Goal: Task Accomplishment & Management: Manage account settings

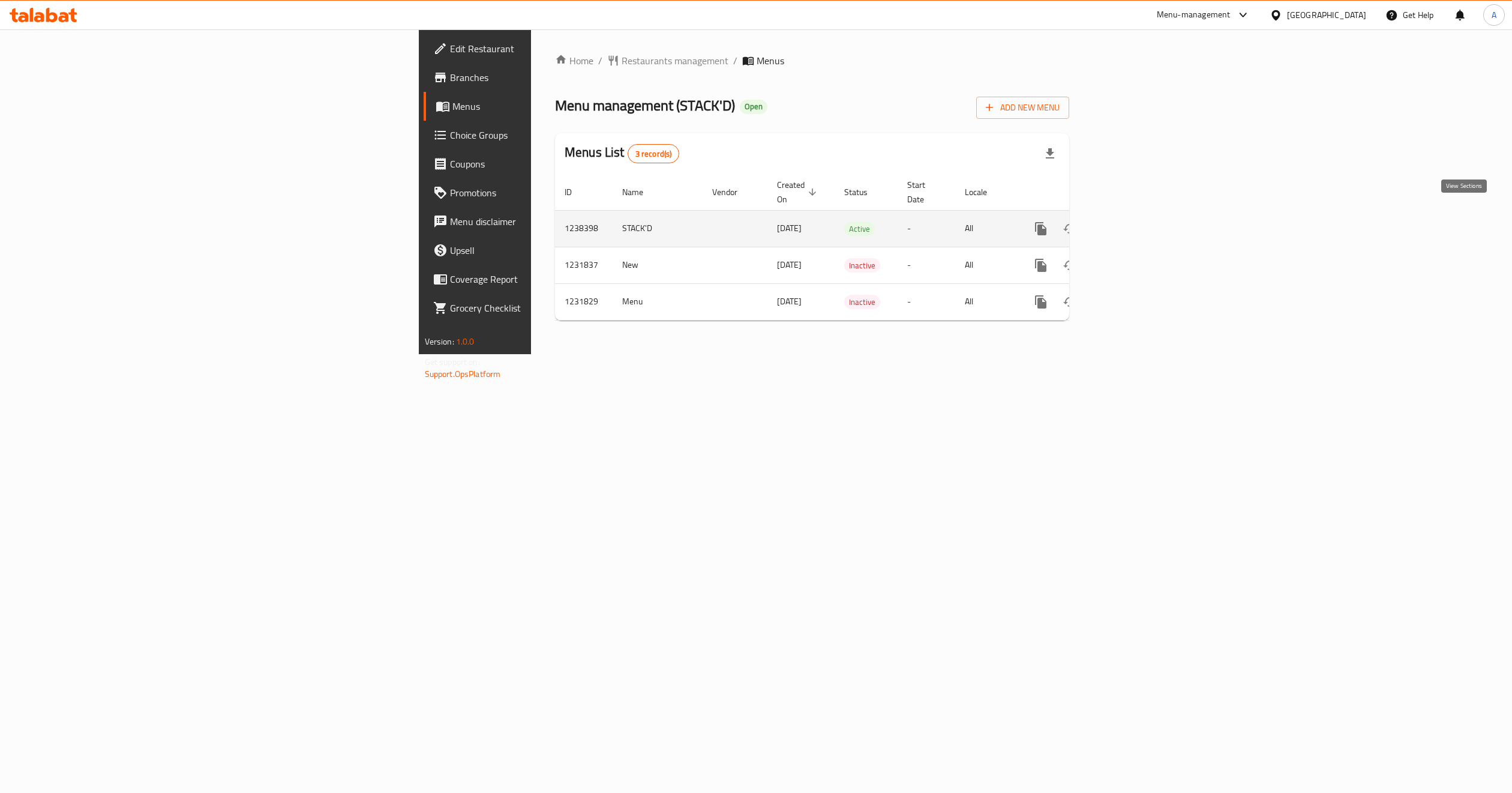
click at [1142, 223] on link "enhanced table" at bounding box center [1127, 228] width 28 height 28
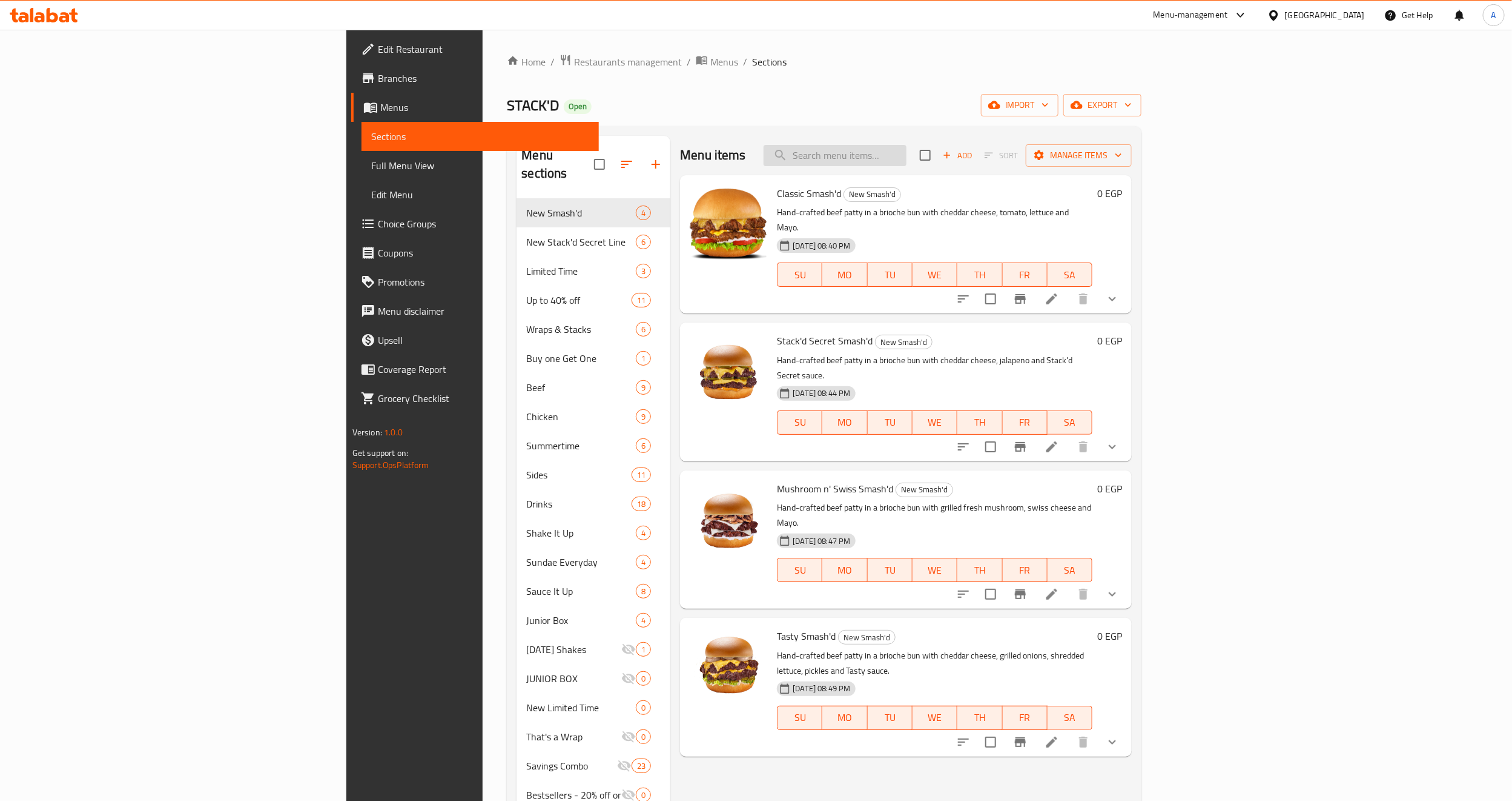
paste input "large combo"
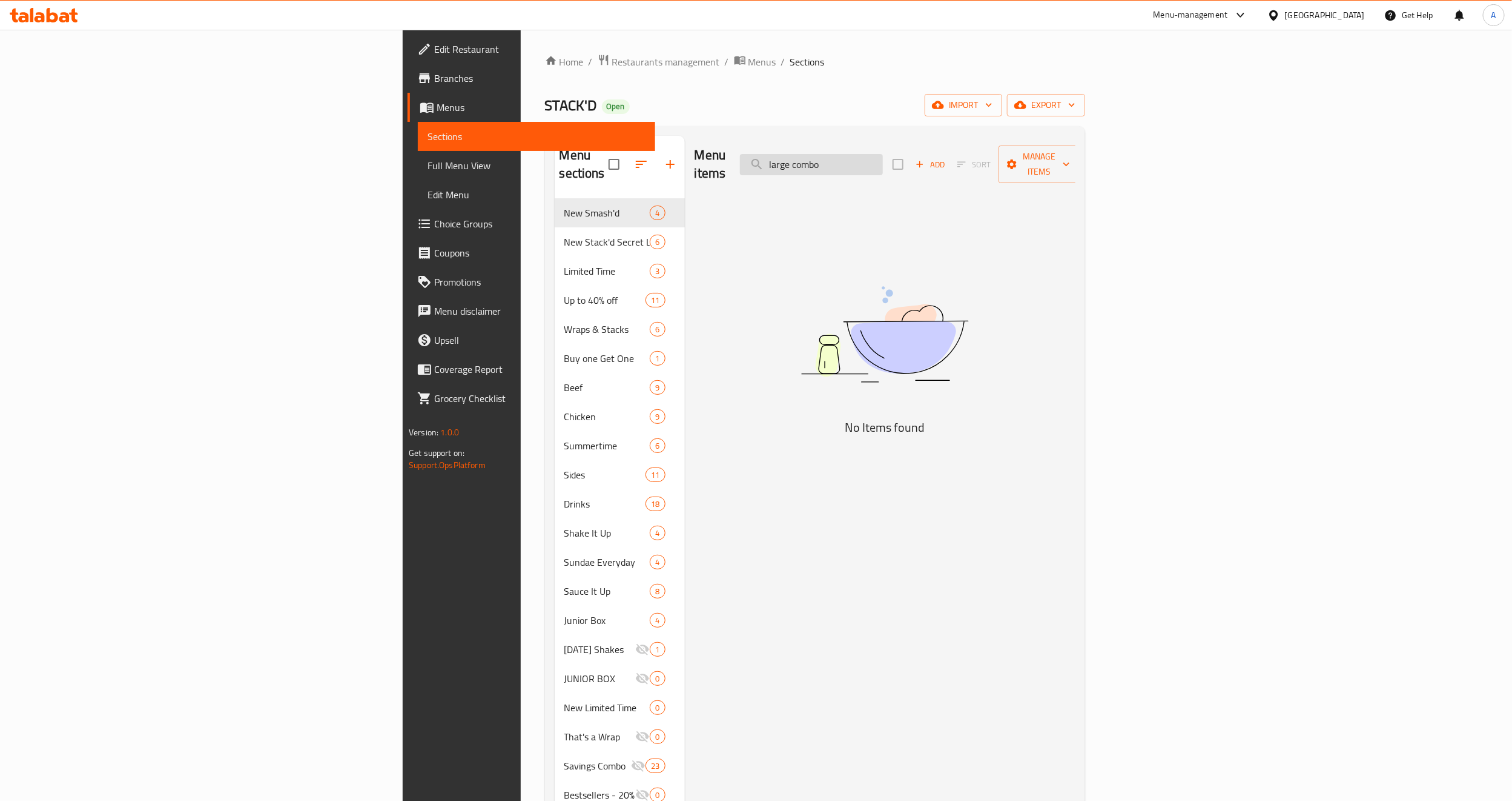
click at [883, 158] on input "large combo" at bounding box center [811, 163] width 142 height 21
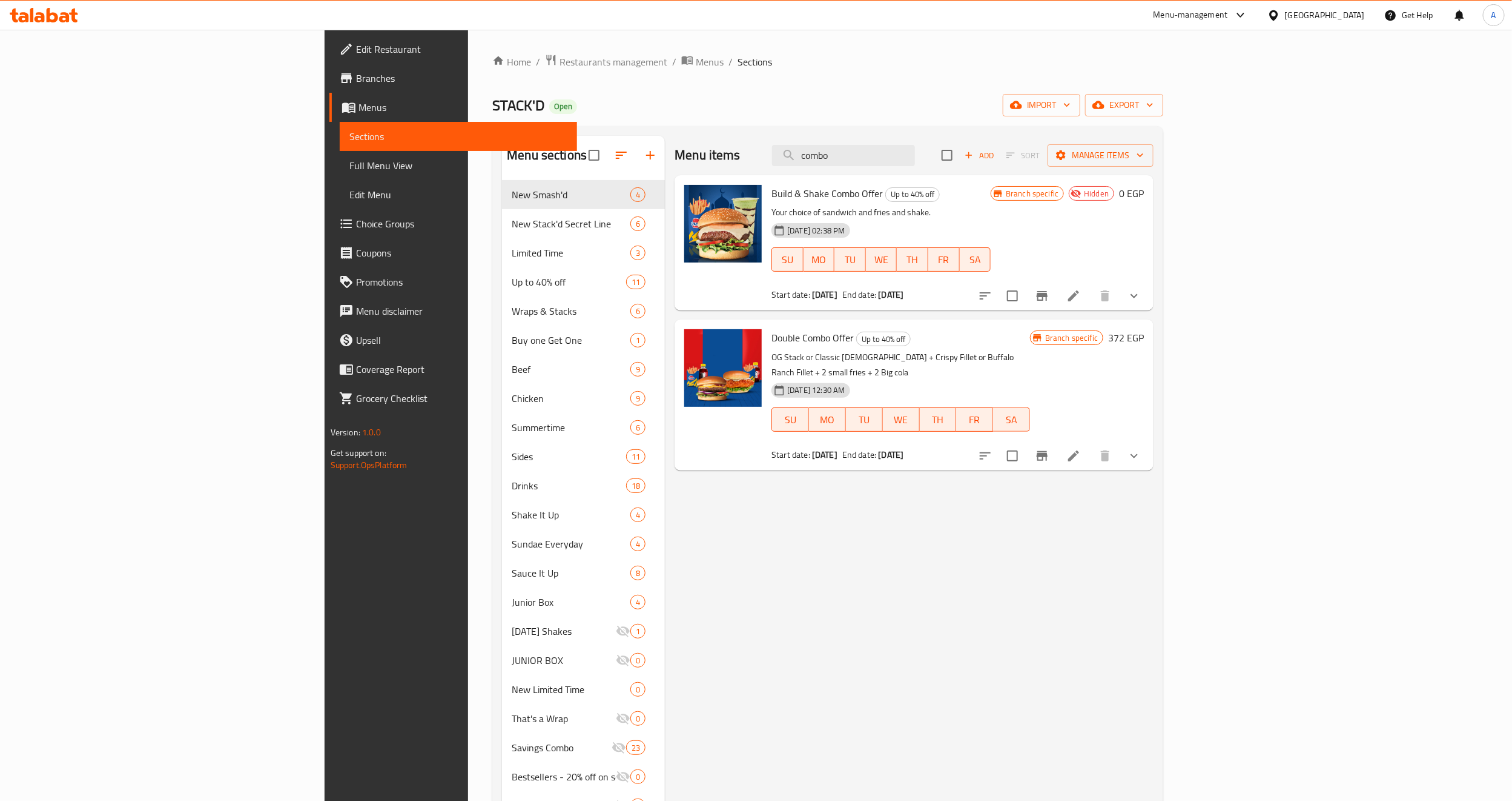
type input "combo"
drag, startPoint x: 1007, startPoint y: 357, endPoint x: 963, endPoint y: 353, distance: 44.2
click at [963, 353] on p "OG Stack or Classic [DEMOGRAPHIC_DATA] + Crispy Fillet or Buffalo Ranch Fillet …" at bounding box center [900, 364] width 258 height 31
click at [1030, 357] on p "OG Stack or Classic [DEMOGRAPHIC_DATA] + Crispy Fillet or Buffalo Ranch Fillet …" at bounding box center [900, 364] width 258 height 31
click at [791, 615] on div "Menu items combo Add Sort Manage items Build & Shake Combo Offer Up to 40% off …" at bounding box center [909, 536] width 489 height 801
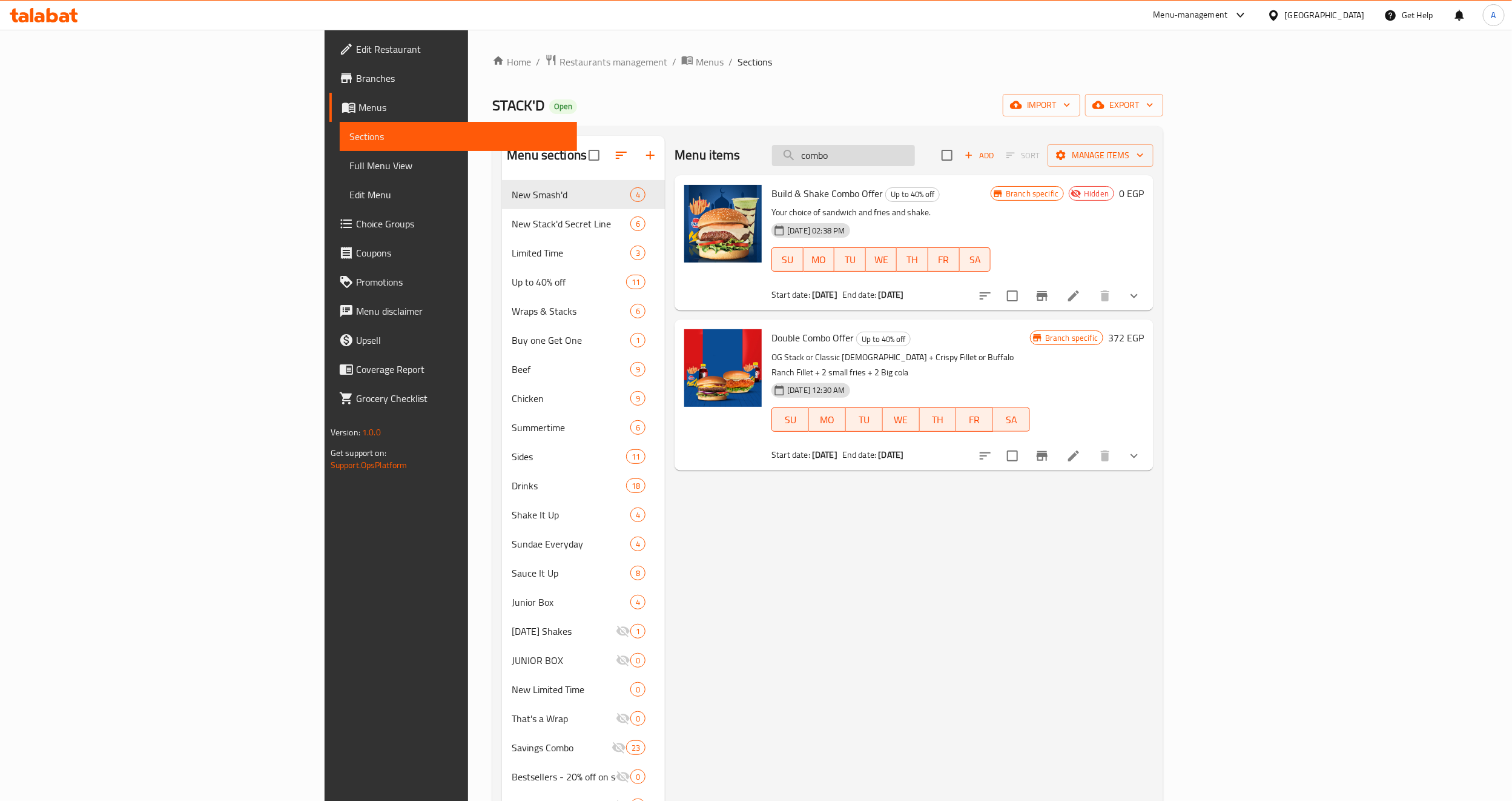
click at [915, 146] on input "combo" at bounding box center [843, 154] width 142 height 21
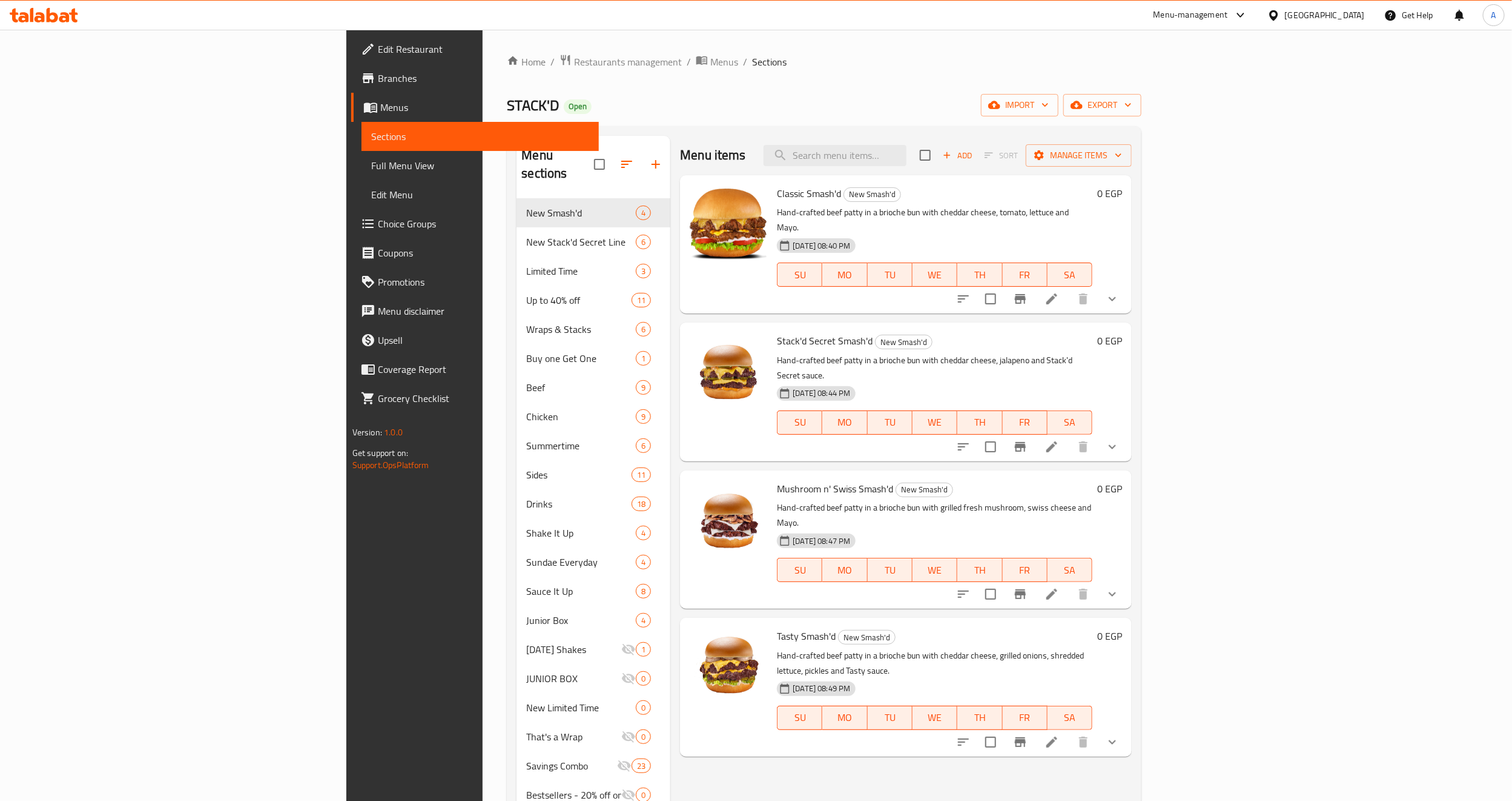
click at [371, 169] on span "Full Menu View" at bounding box center [480, 165] width 218 height 15
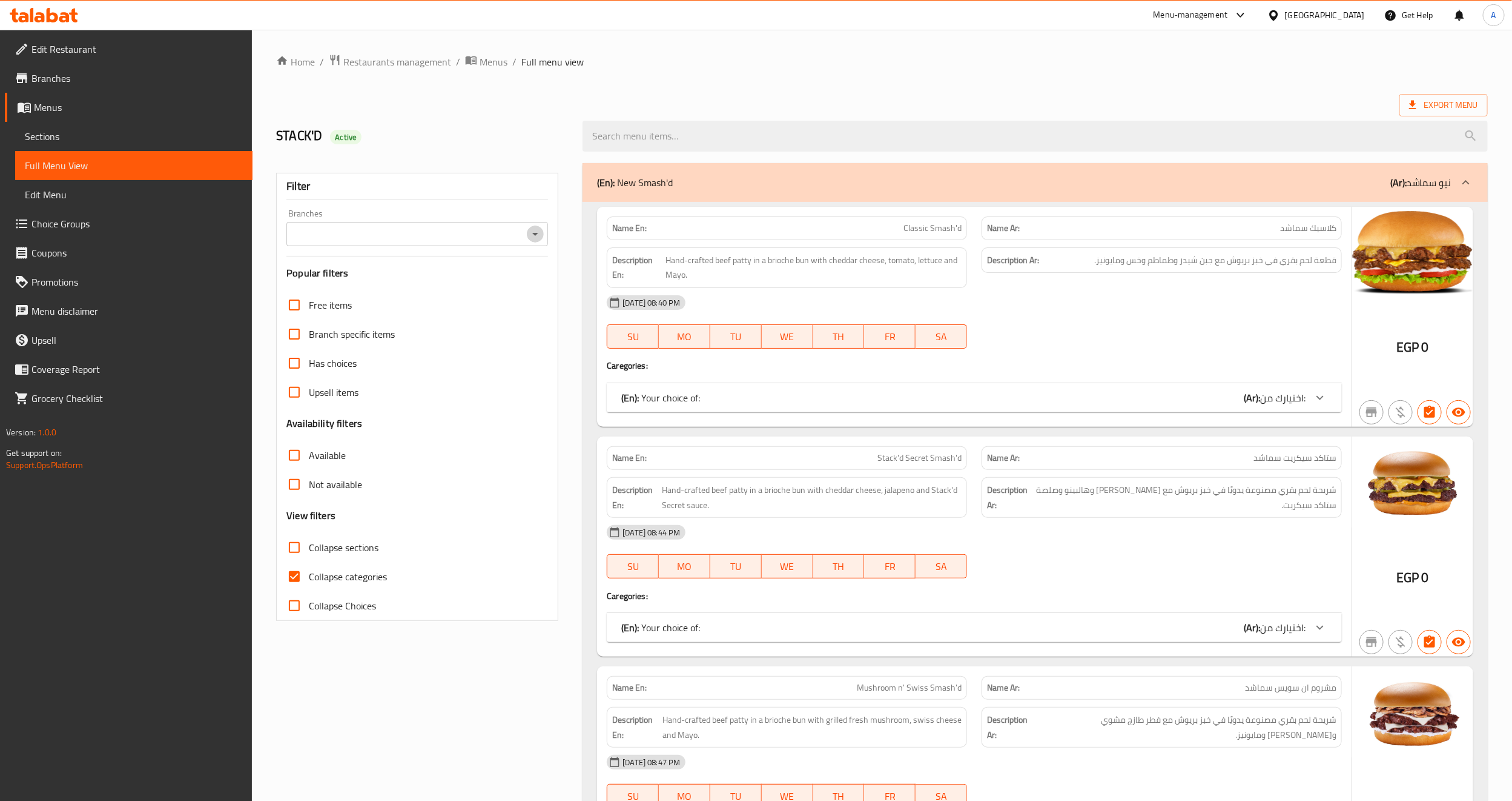
click at [536, 234] on icon "Open" at bounding box center [535, 234] width 6 height 3
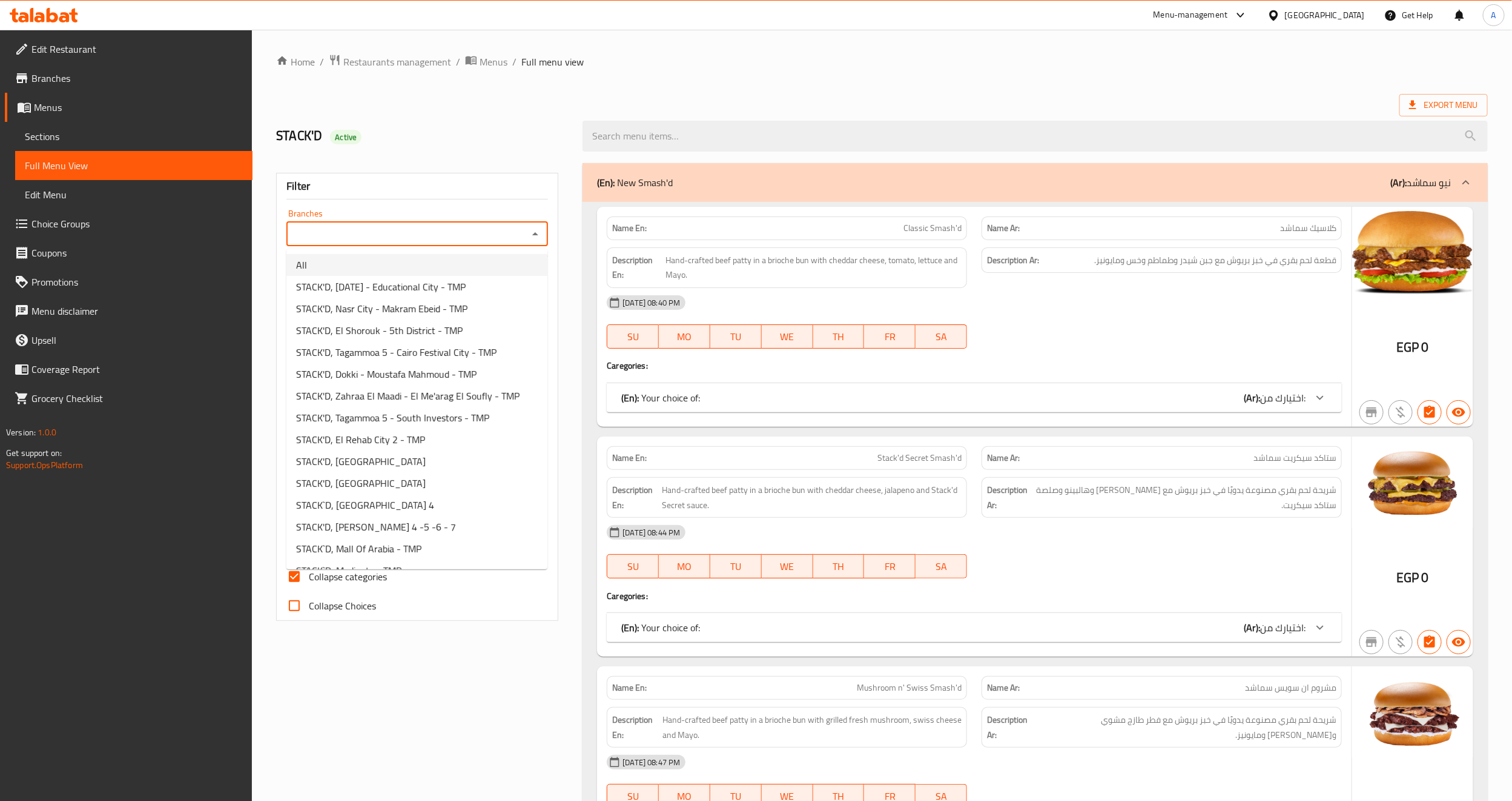
click at [493, 269] on li "All" at bounding box center [418, 264] width 261 height 22
type input "All"
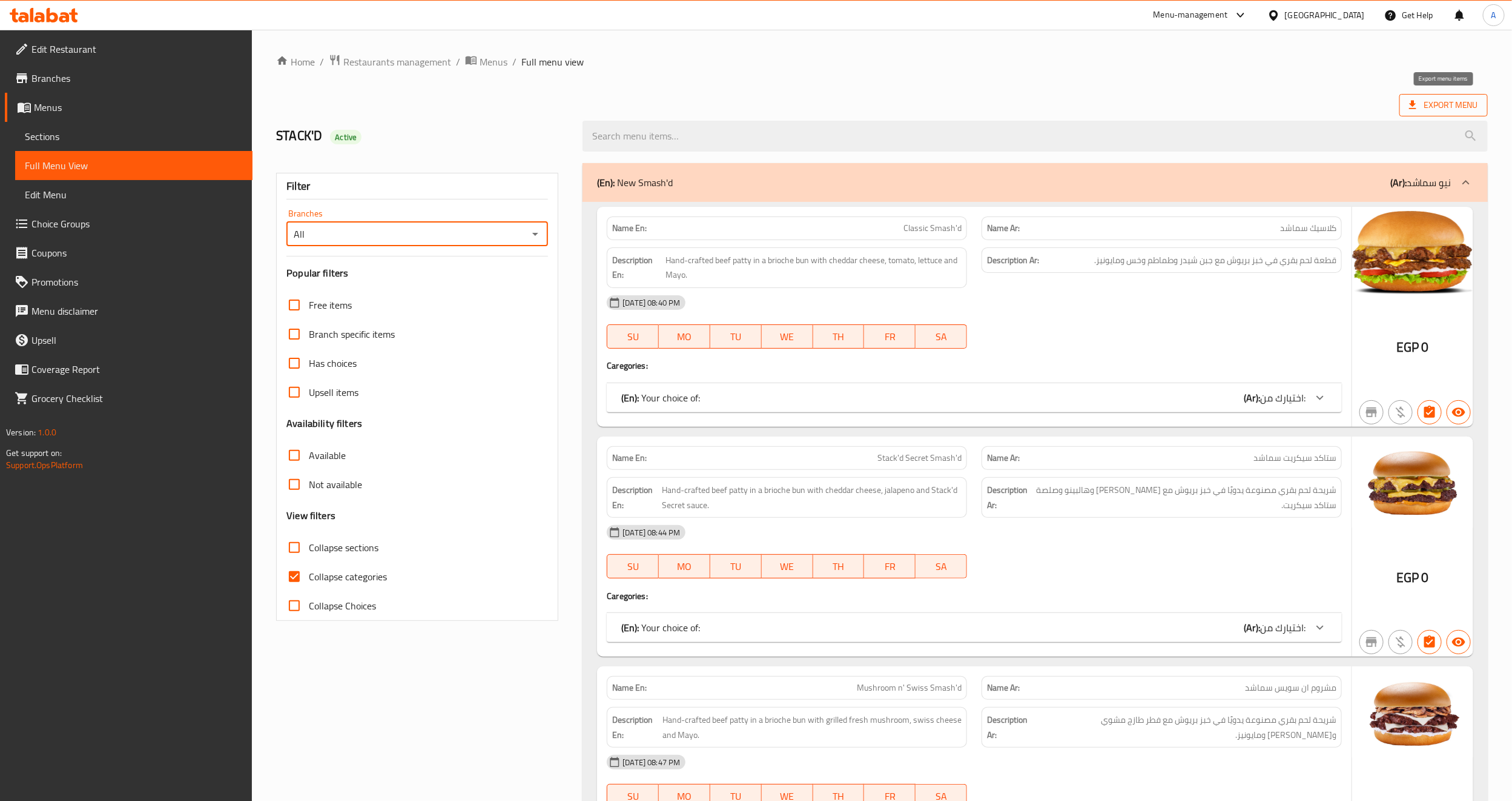
click at [1462, 102] on span "Export Menu" at bounding box center [1444, 105] width 69 height 15
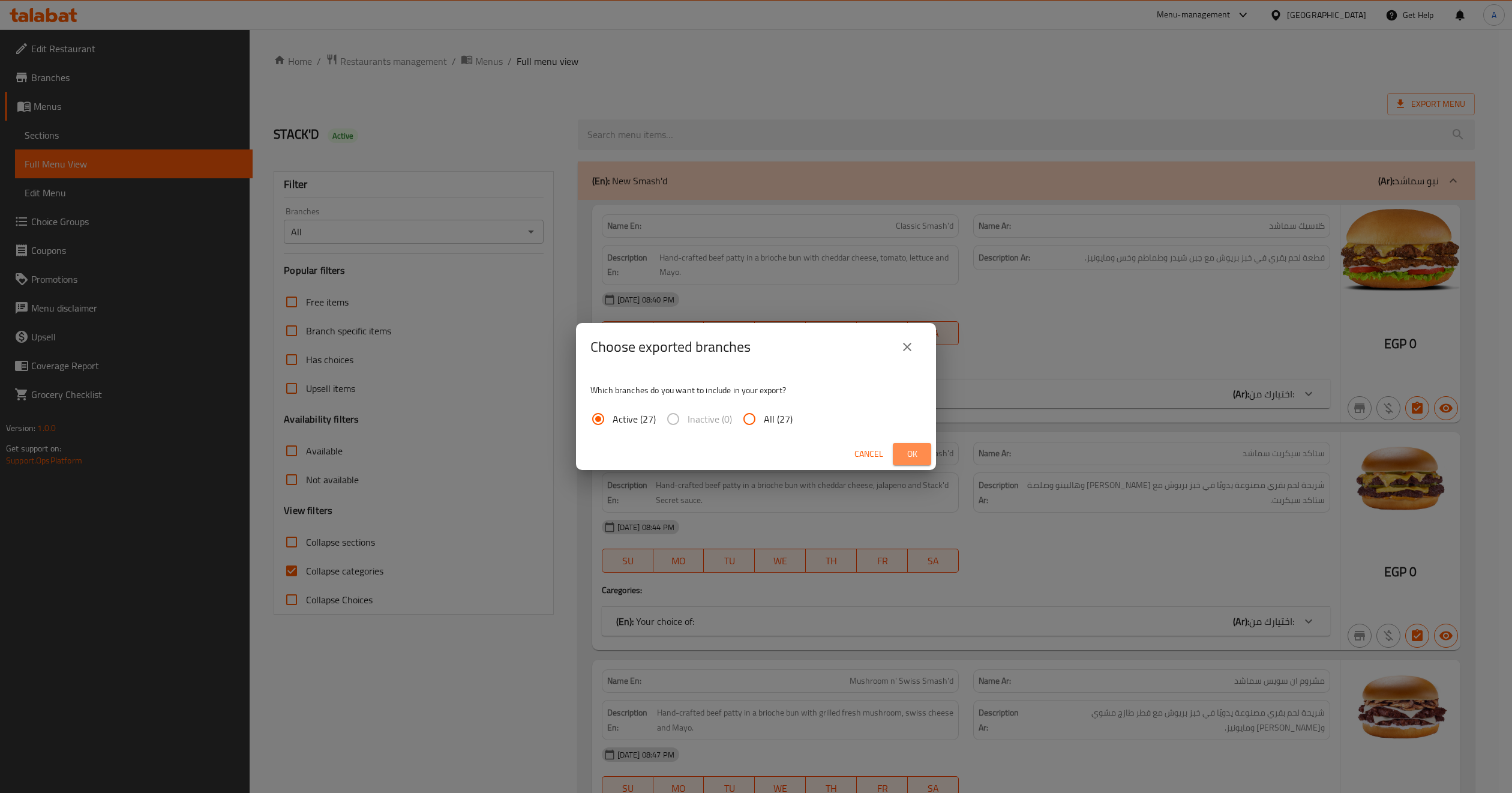
click at [918, 459] on span "Ok" at bounding box center [912, 453] width 20 height 15
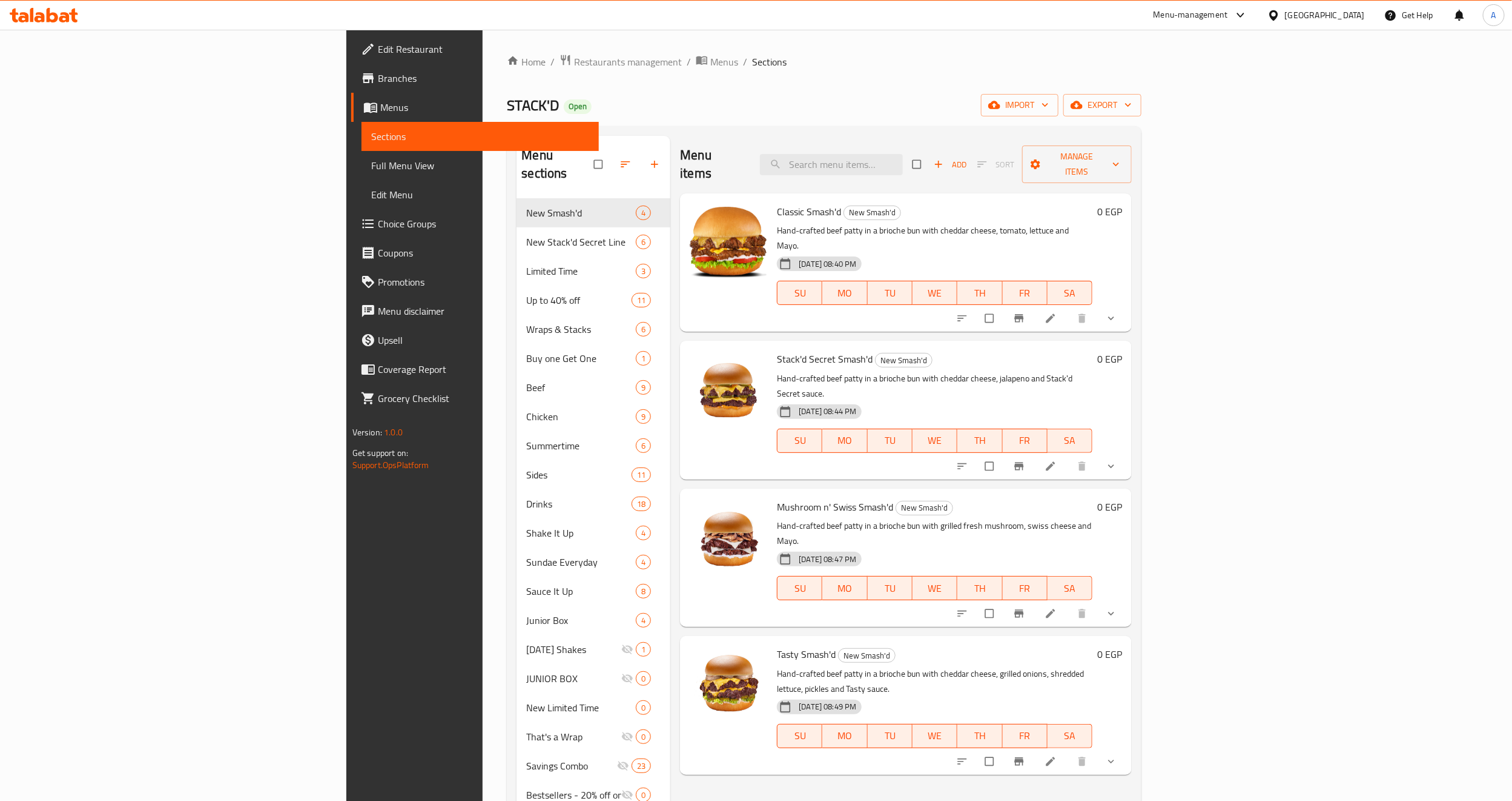
click at [378, 228] on span "Choice Groups" at bounding box center [484, 224] width 212 height 15
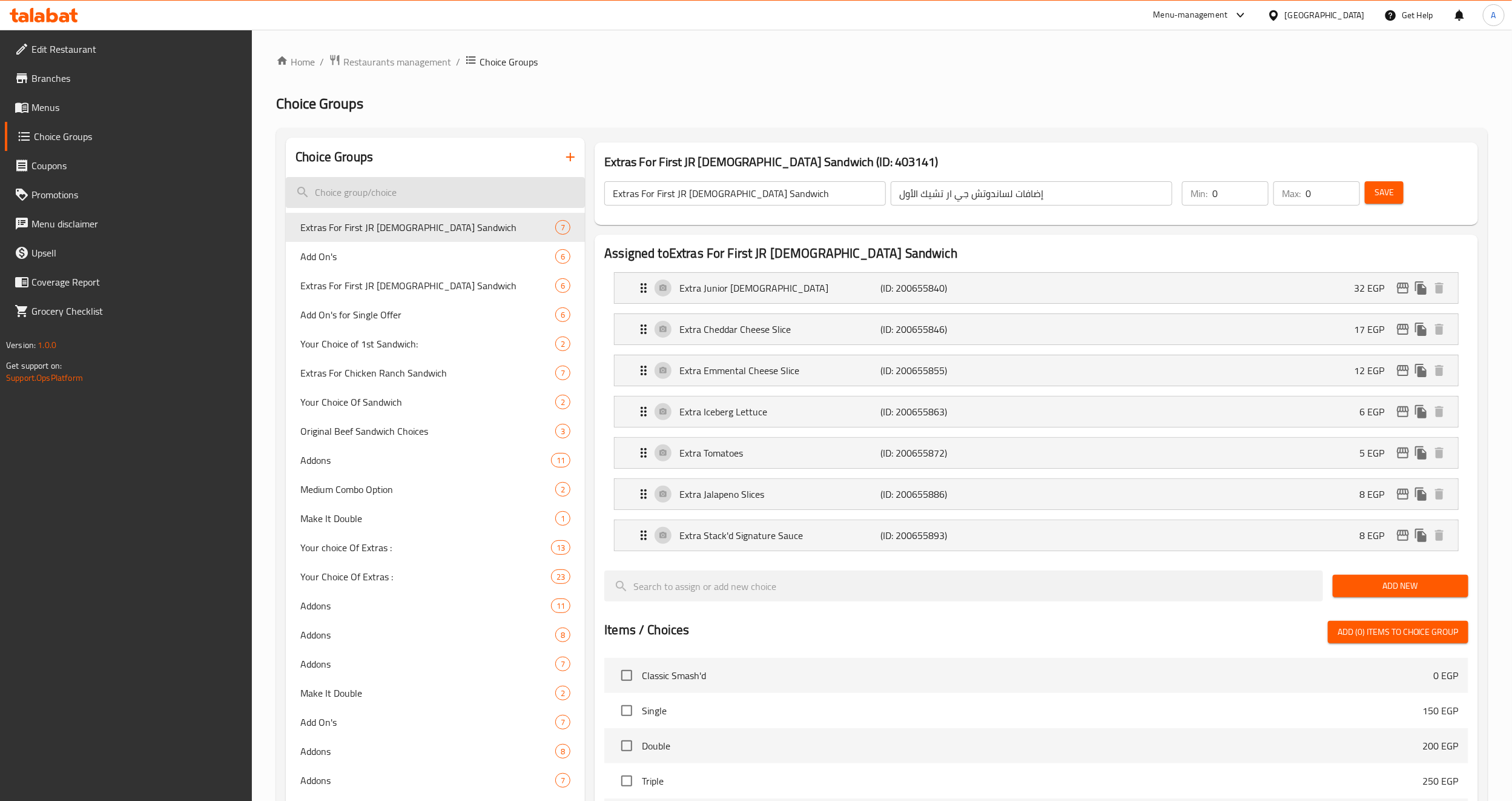
click at [402, 186] on input "search" at bounding box center [435, 192] width 299 height 31
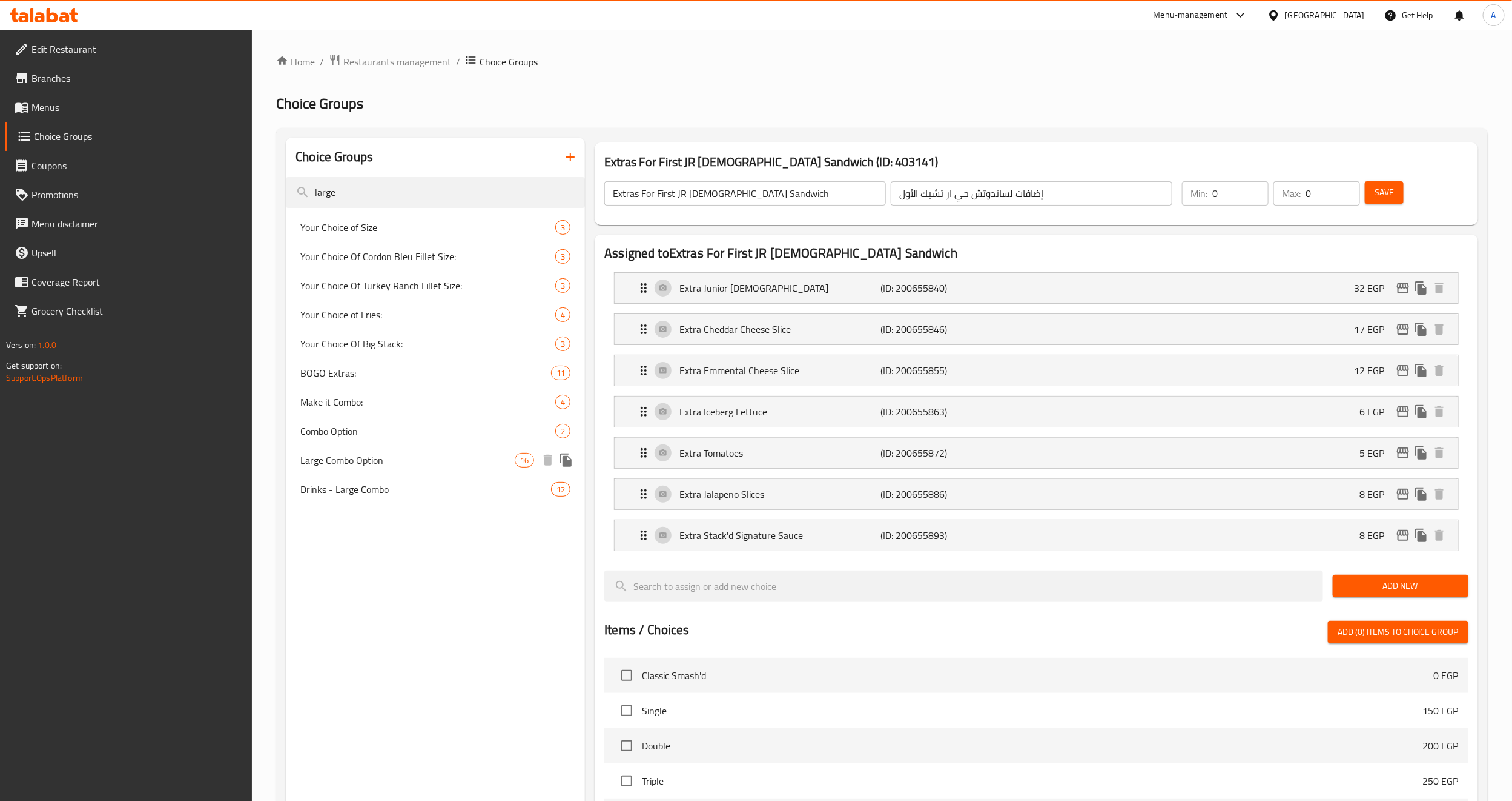
type input "large"
click at [384, 463] on span "Large Combo Option" at bounding box center [408, 459] width 215 height 15
type input "Large Combo Option"
type input "خيارك من الكومبو الكبير"
type input "1"
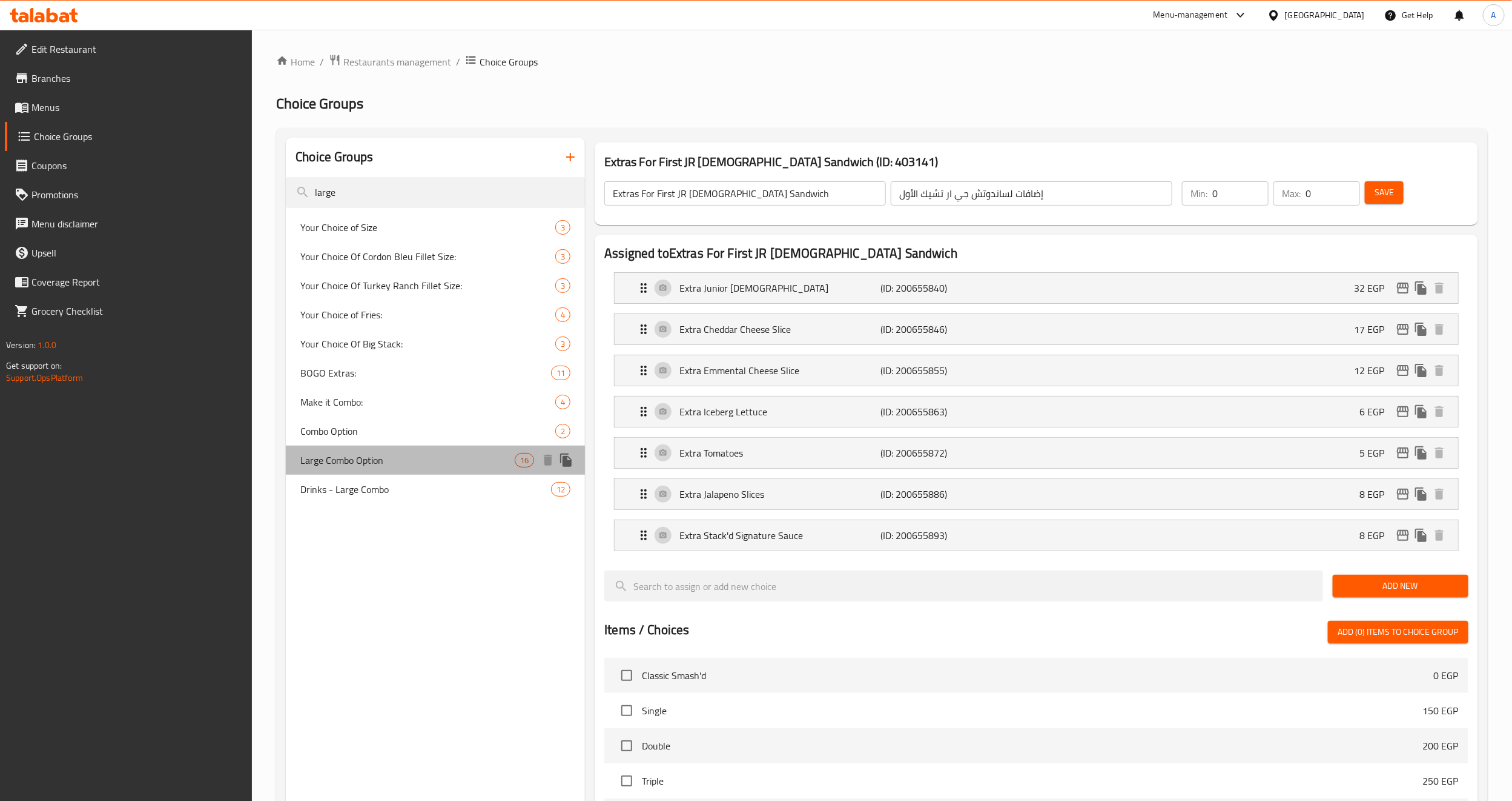
type input "1"
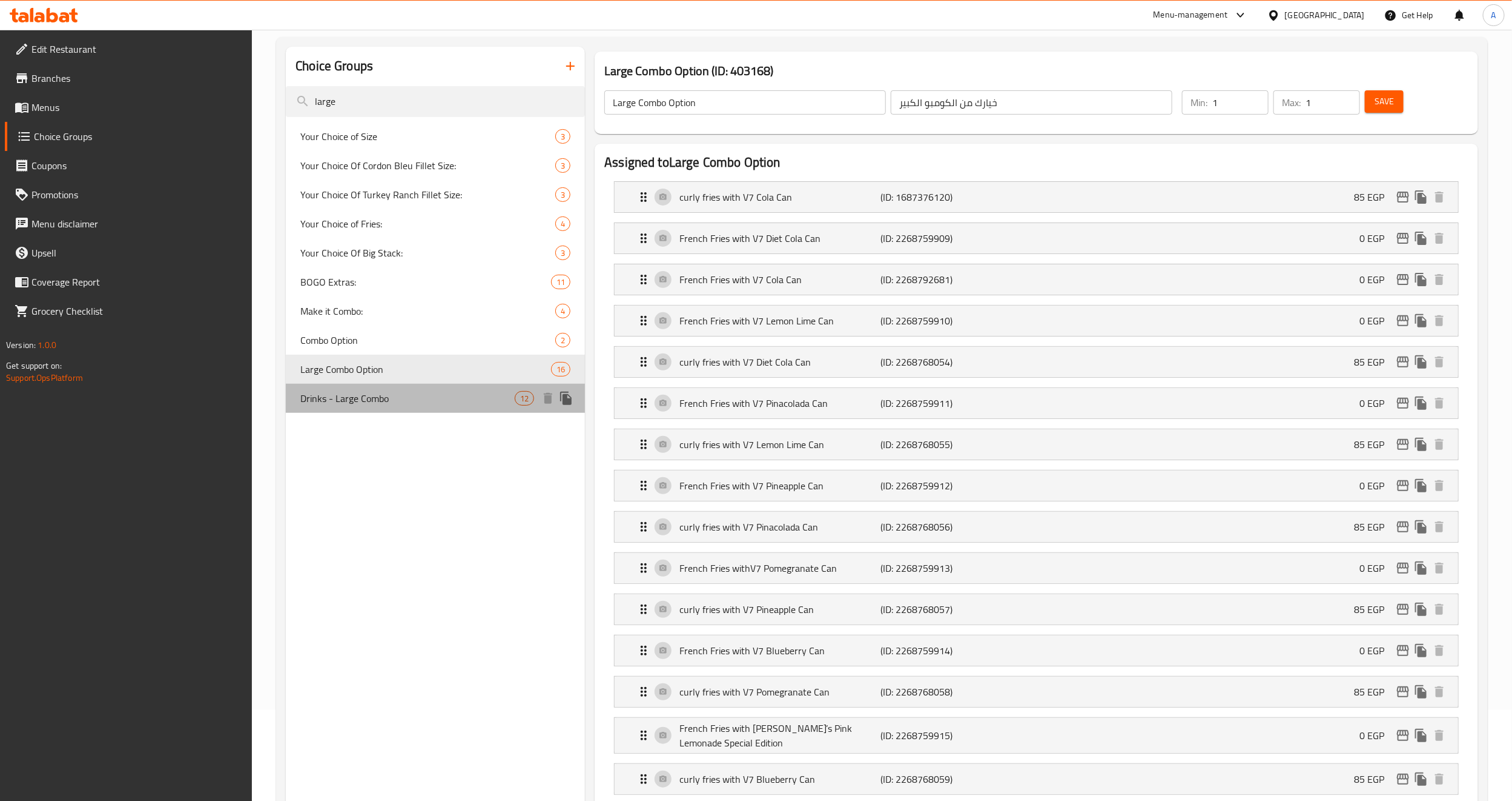
click at [361, 388] on div "Drinks - Large Combo 12" at bounding box center [435, 397] width 299 height 29
type input "Drinks - Large Combo"
type input "المشروبات - كومبو كبير"
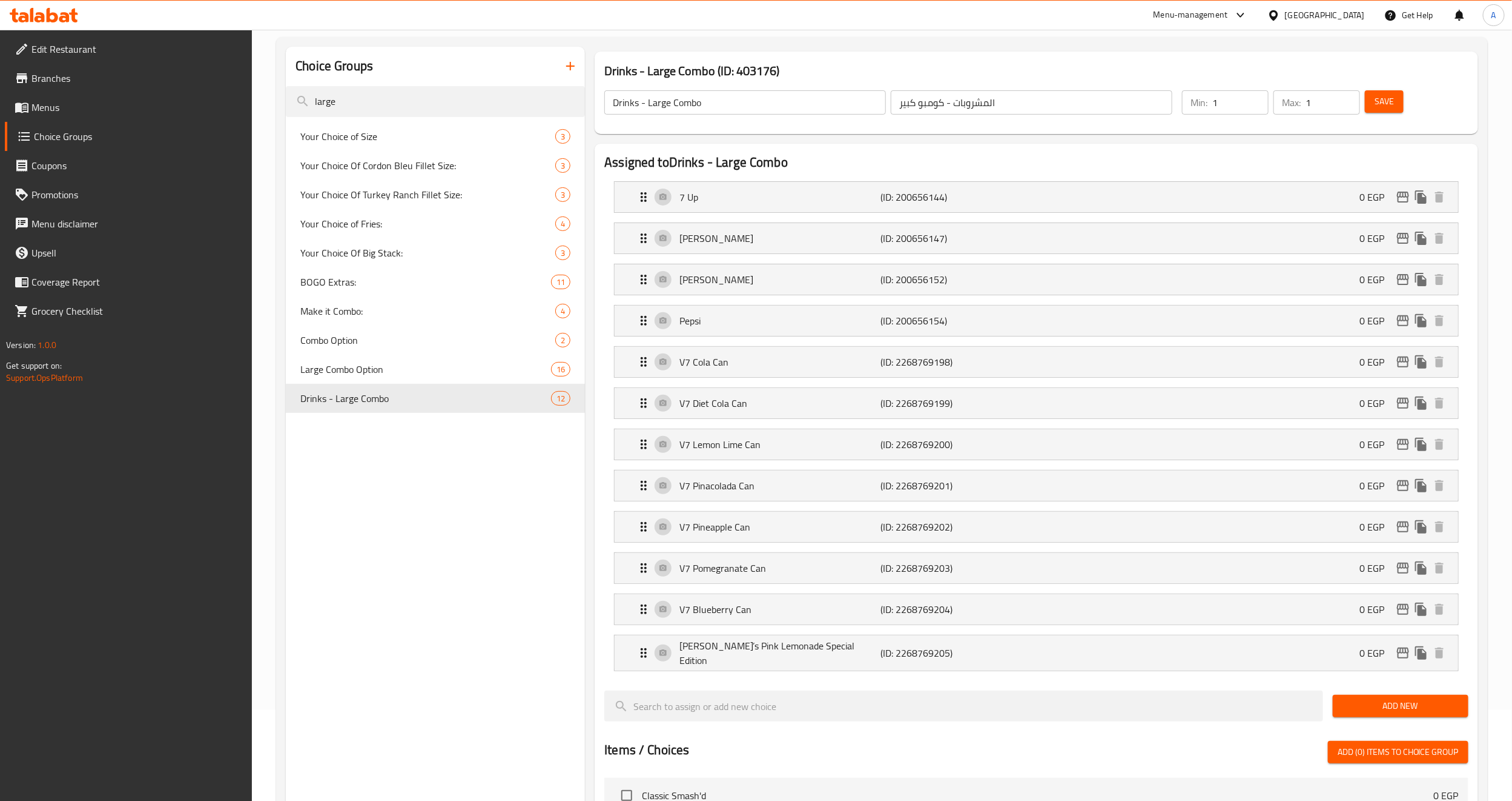
click at [466, 597] on div "Choice Groups large Your Choice of Size 3 Your Choice Of Cordon Bleu Fillet Siz…" at bounding box center [435, 699] width 299 height 1306
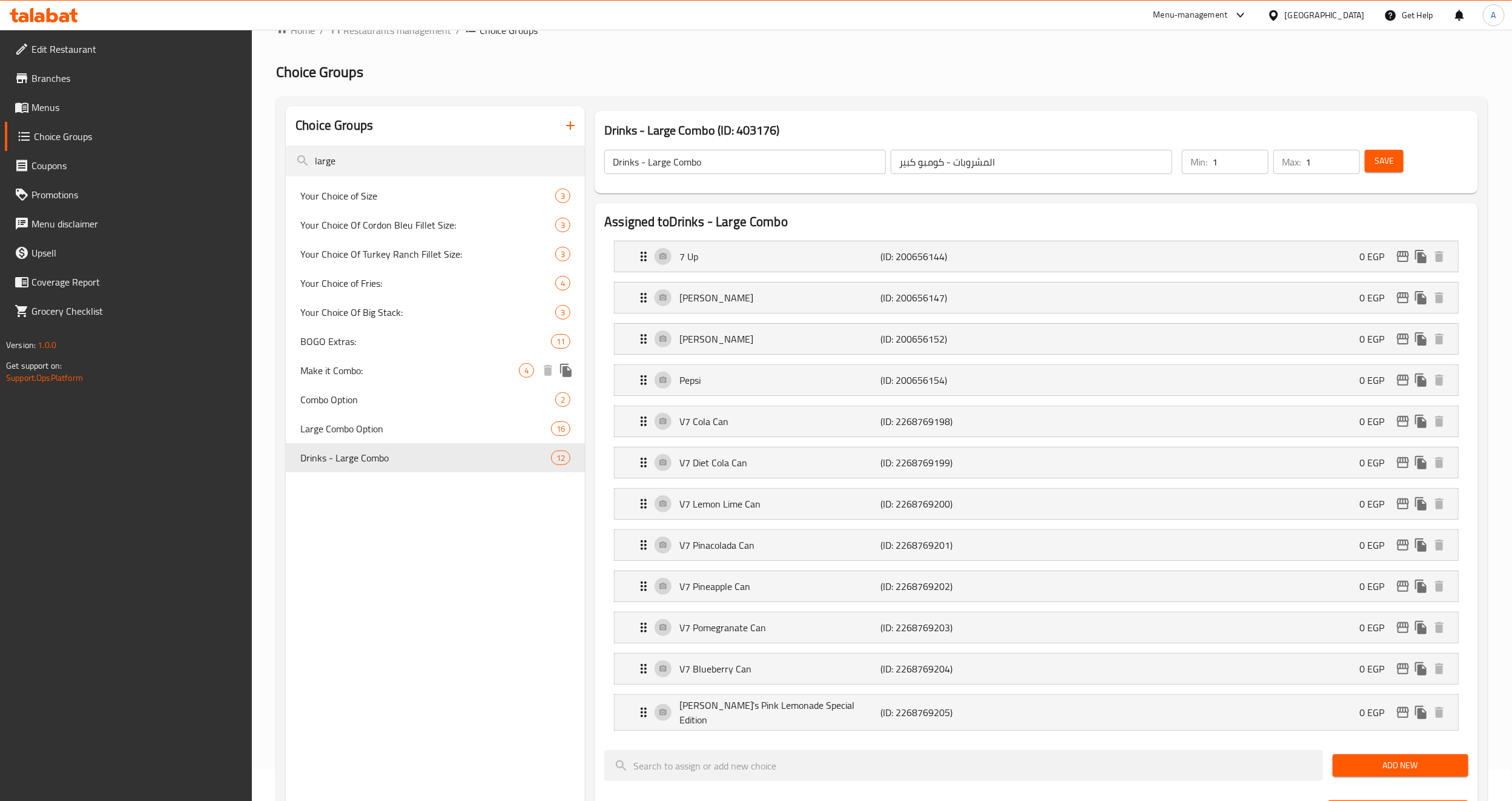
scroll to position [0, 0]
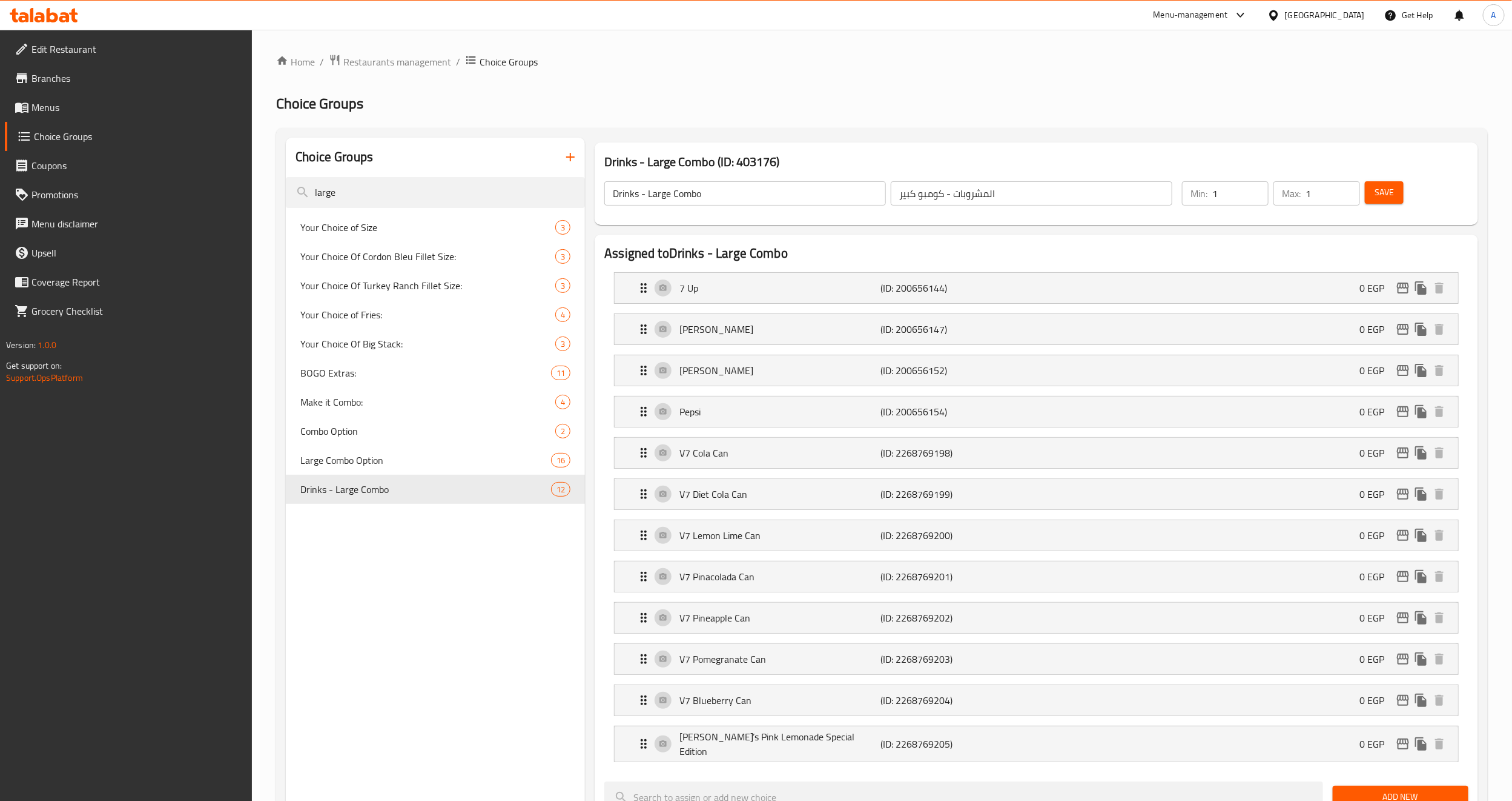
click at [649, 69] on div "Home / Restaurants management / Choice Groups Choice Groups Choice Groups large…" at bounding box center [882, 752] width 1212 height 1399
click at [653, 51] on div "Home / Restaurants management / Choice Groups Choice Groups Choice Groups large…" at bounding box center [883, 753] width 1261 height 1448
click at [387, 465] on span "Large Combo Option" at bounding box center [408, 459] width 215 height 15
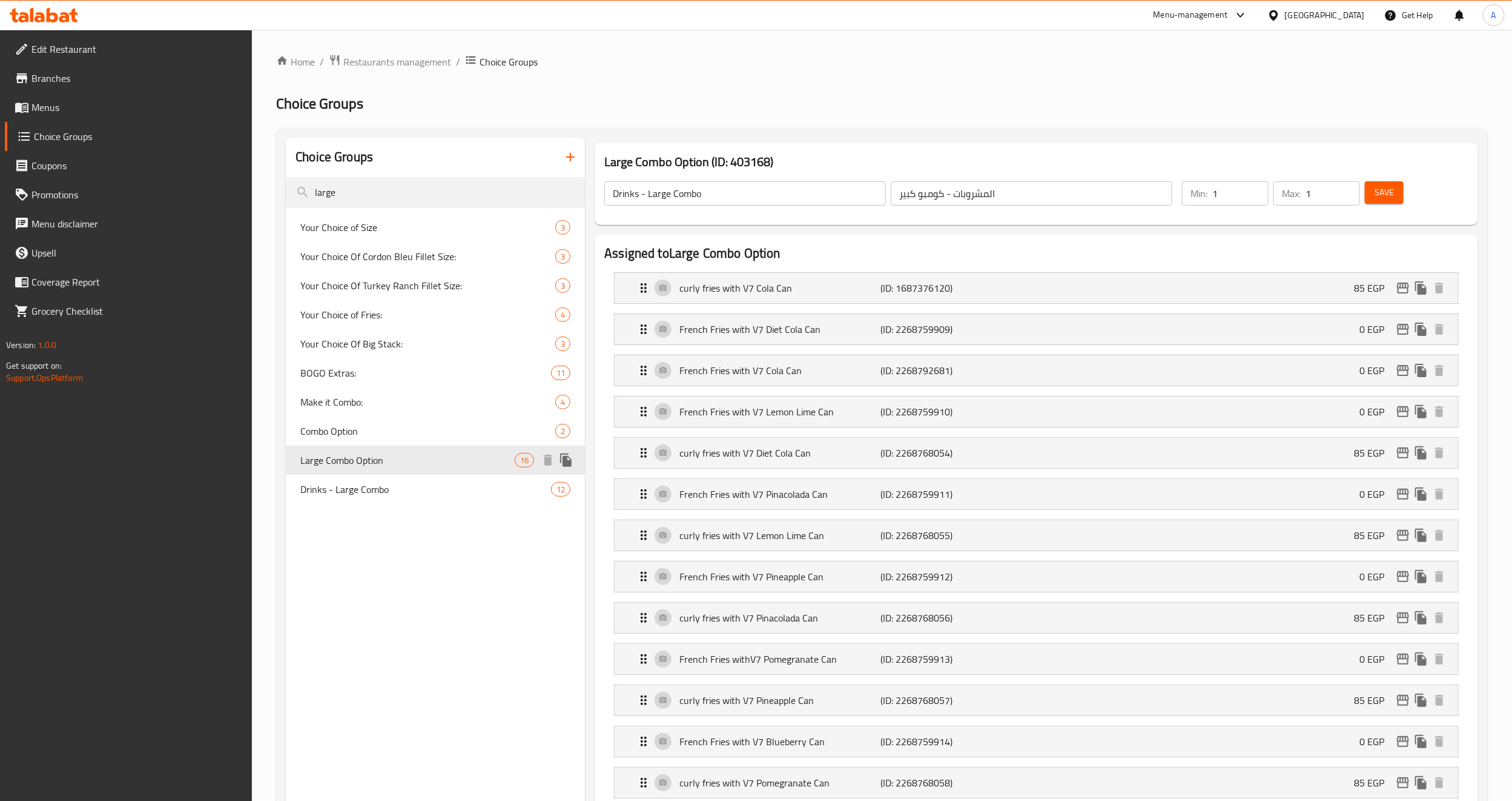
type input "Large Combo Option"
type input "خيارك من الكومبو الكبير"
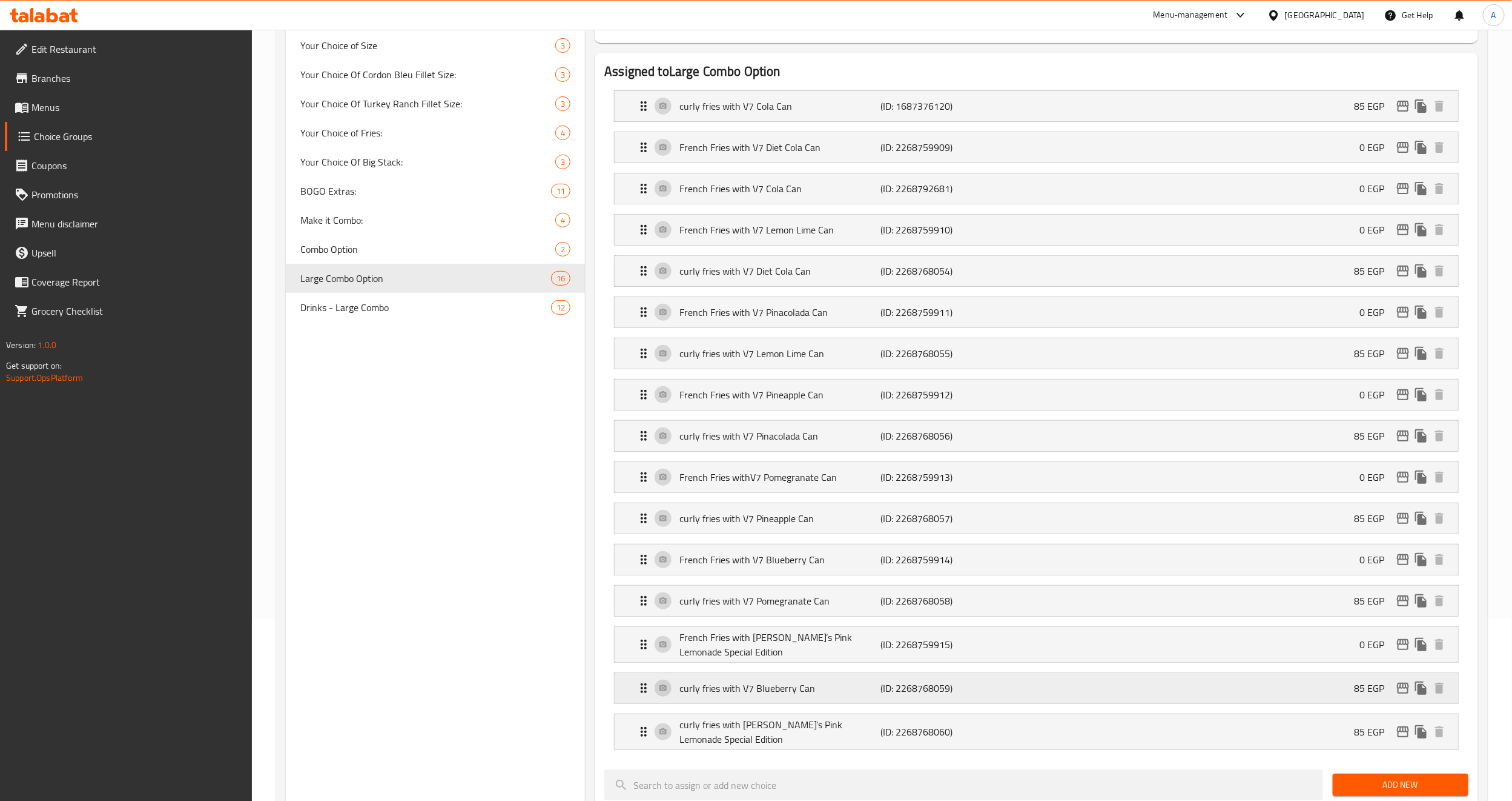
scroll to position [91, 0]
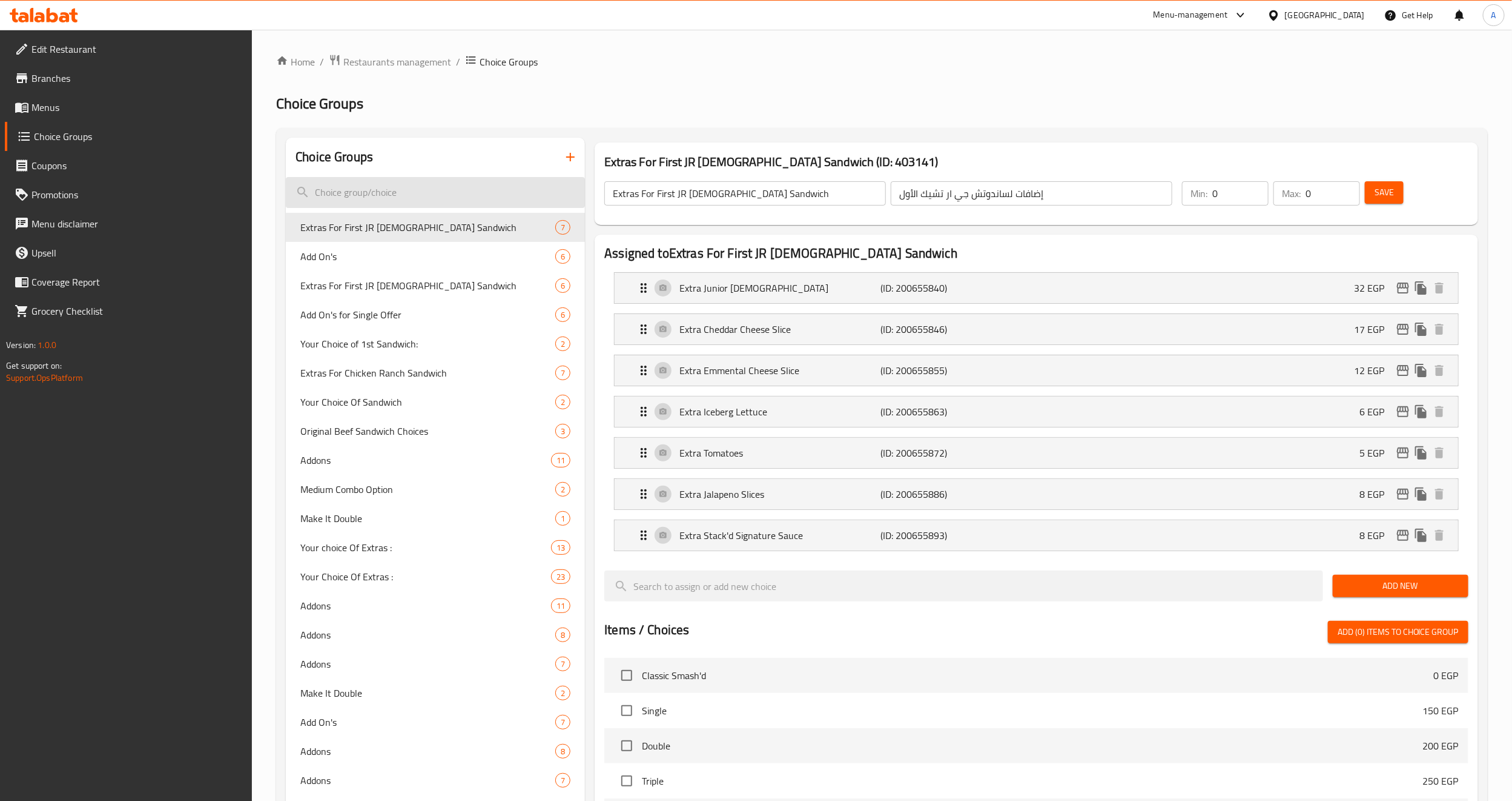
click at [395, 200] on input "search" at bounding box center [435, 192] width 299 height 31
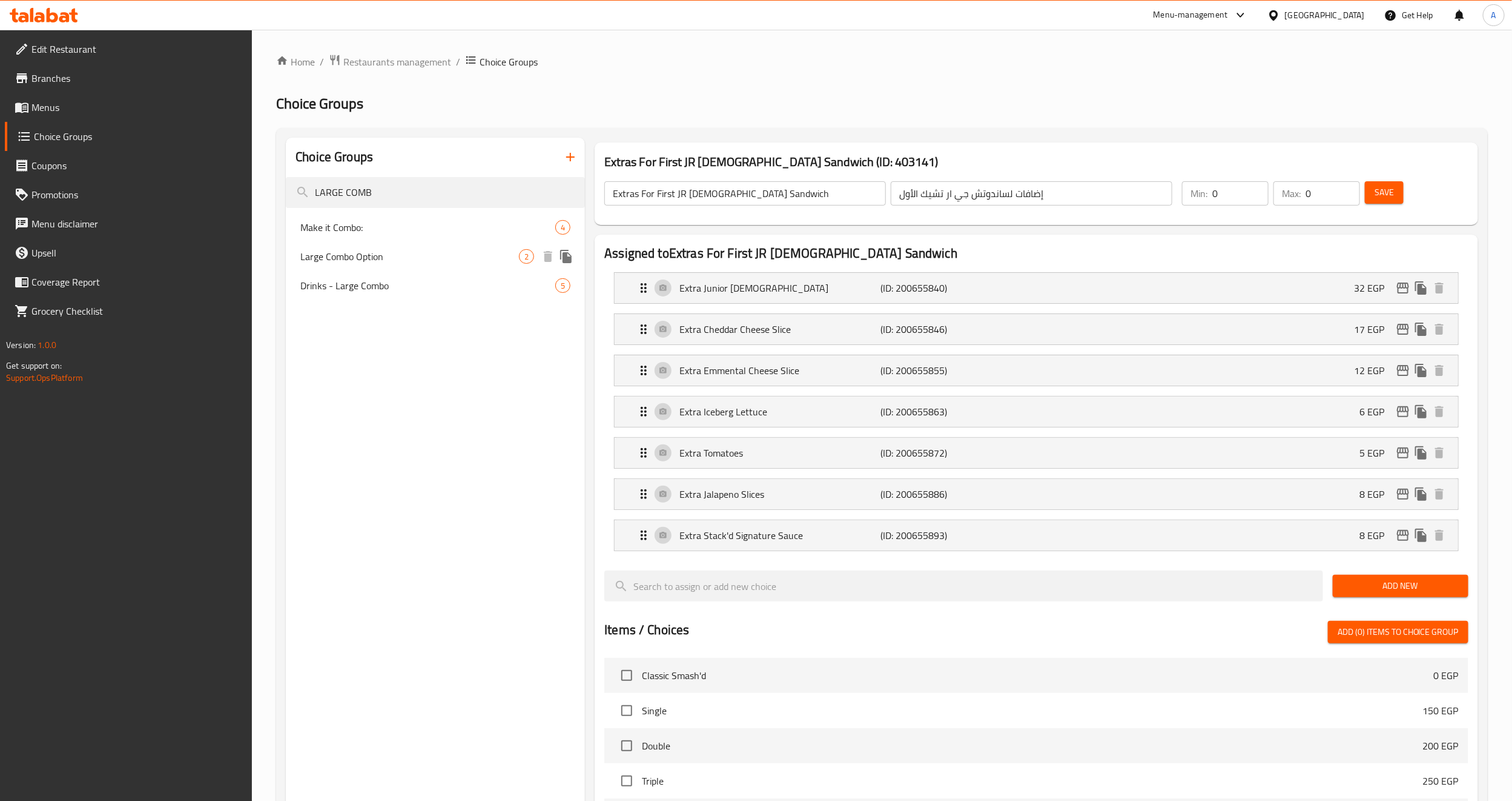
type input "LARGE COMB"
click at [362, 252] on span "Large Combo Option" at bounding box center [410, 256] width 219 height 15
type input "Large Combo Option"
type input "خيارك من الكومبو الكبير"
type input "1"
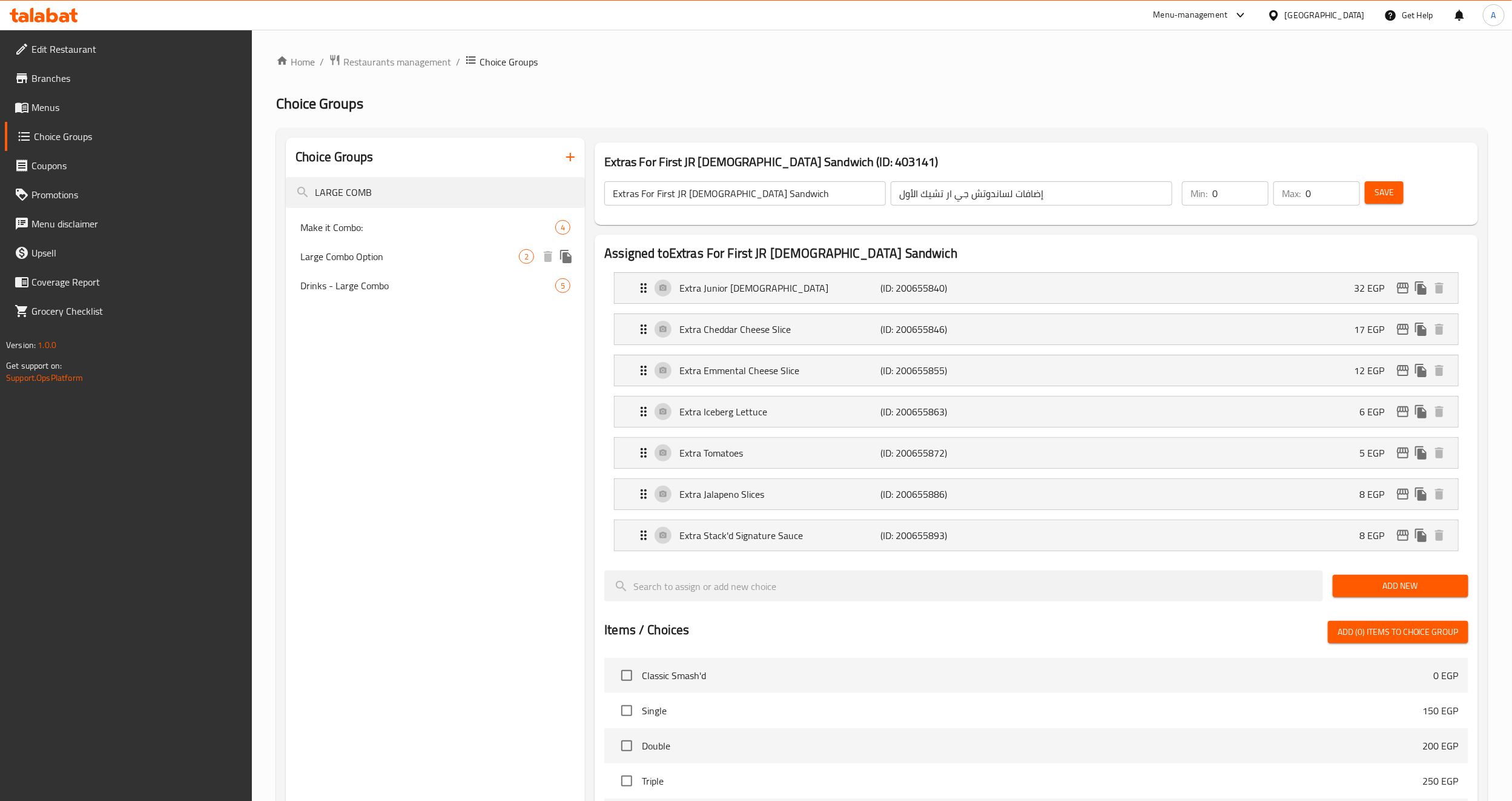
type input "1"
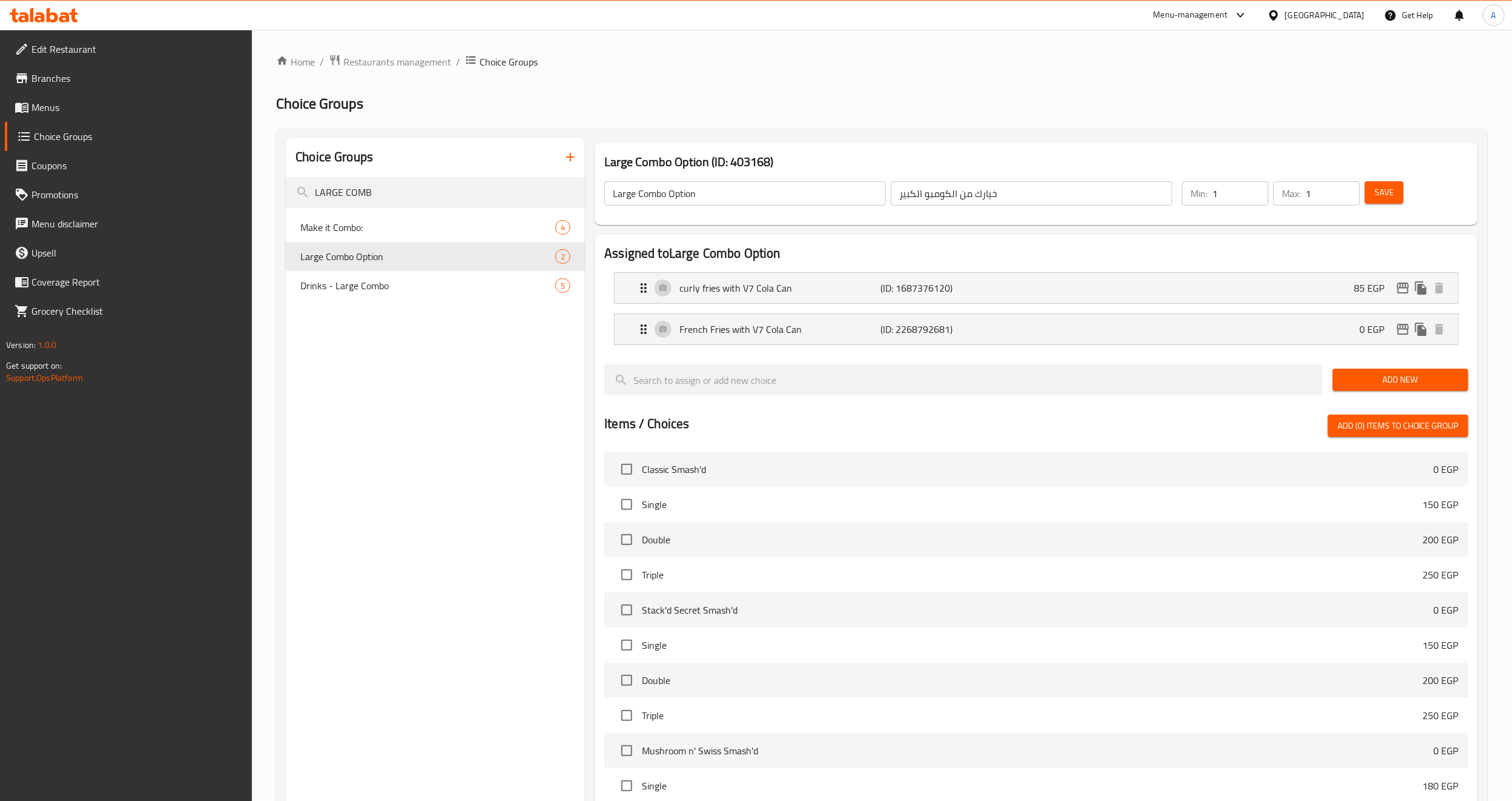
click at [420, 460] on div "Choice Groups LARGE COMB Make it Combo: 4 Large Combo Option 2 Drinks - Large C…" at bounding box center [435, 582] width 299 height 889
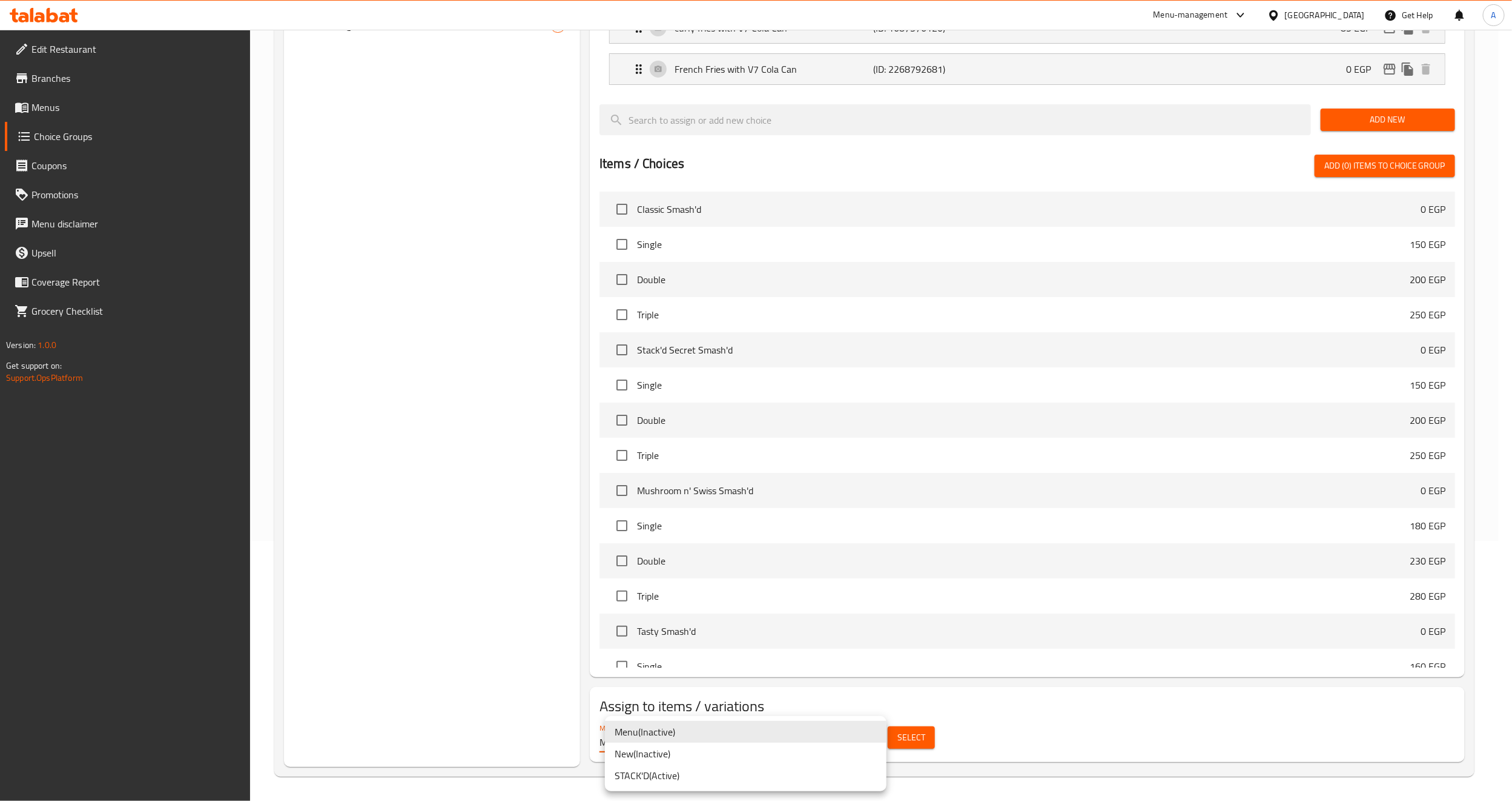
click at [875, 541] on body "​ Menu-management Egypt Get Help A Edit Restaurant Branches Menus Choice Groups…" at bounding box center [756, 154] width 1512 height 771
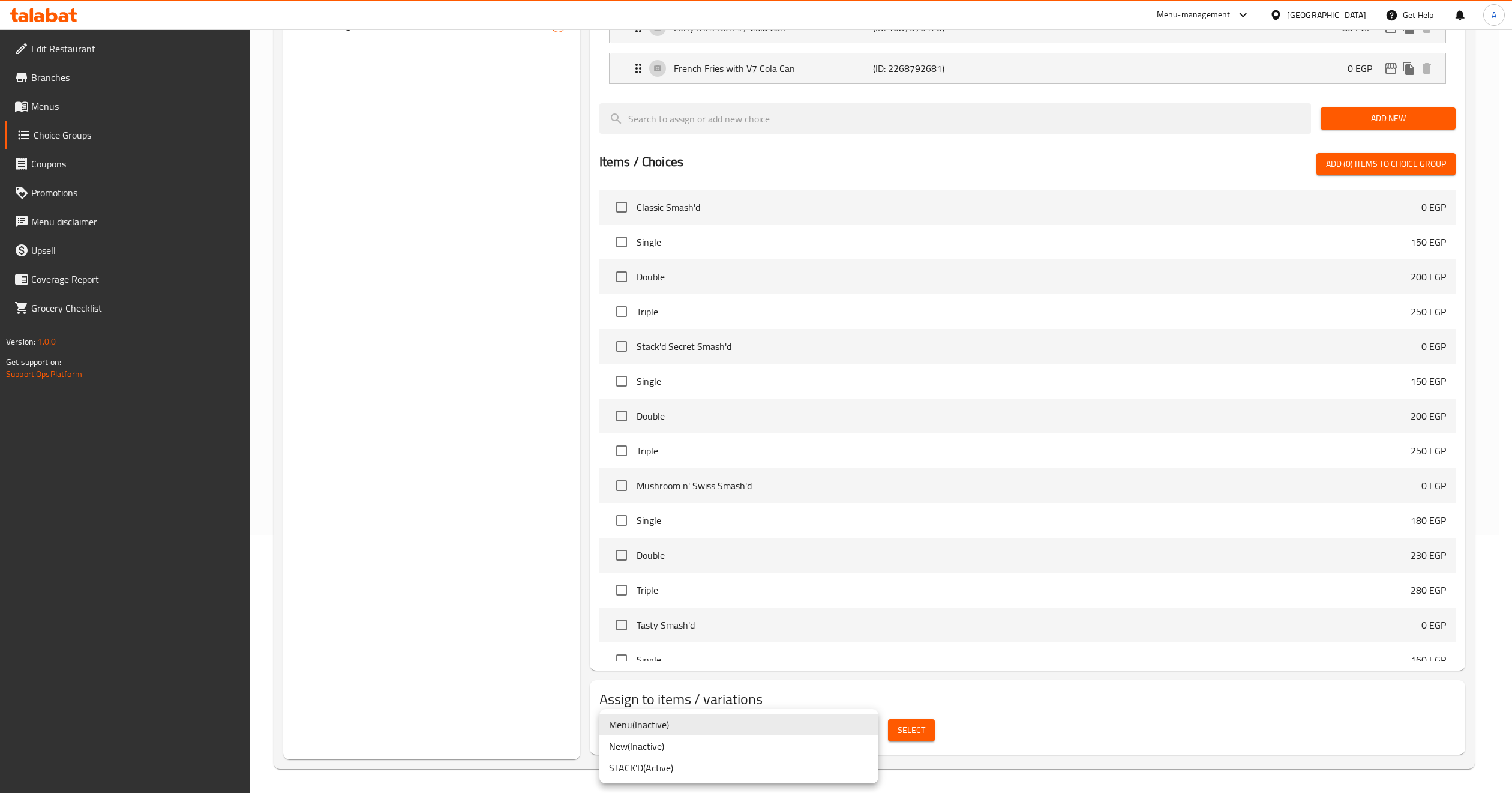
click at [681, 769] on li "STACK'D ( Active )" at bounding box center [739, 768] width 279 height 22
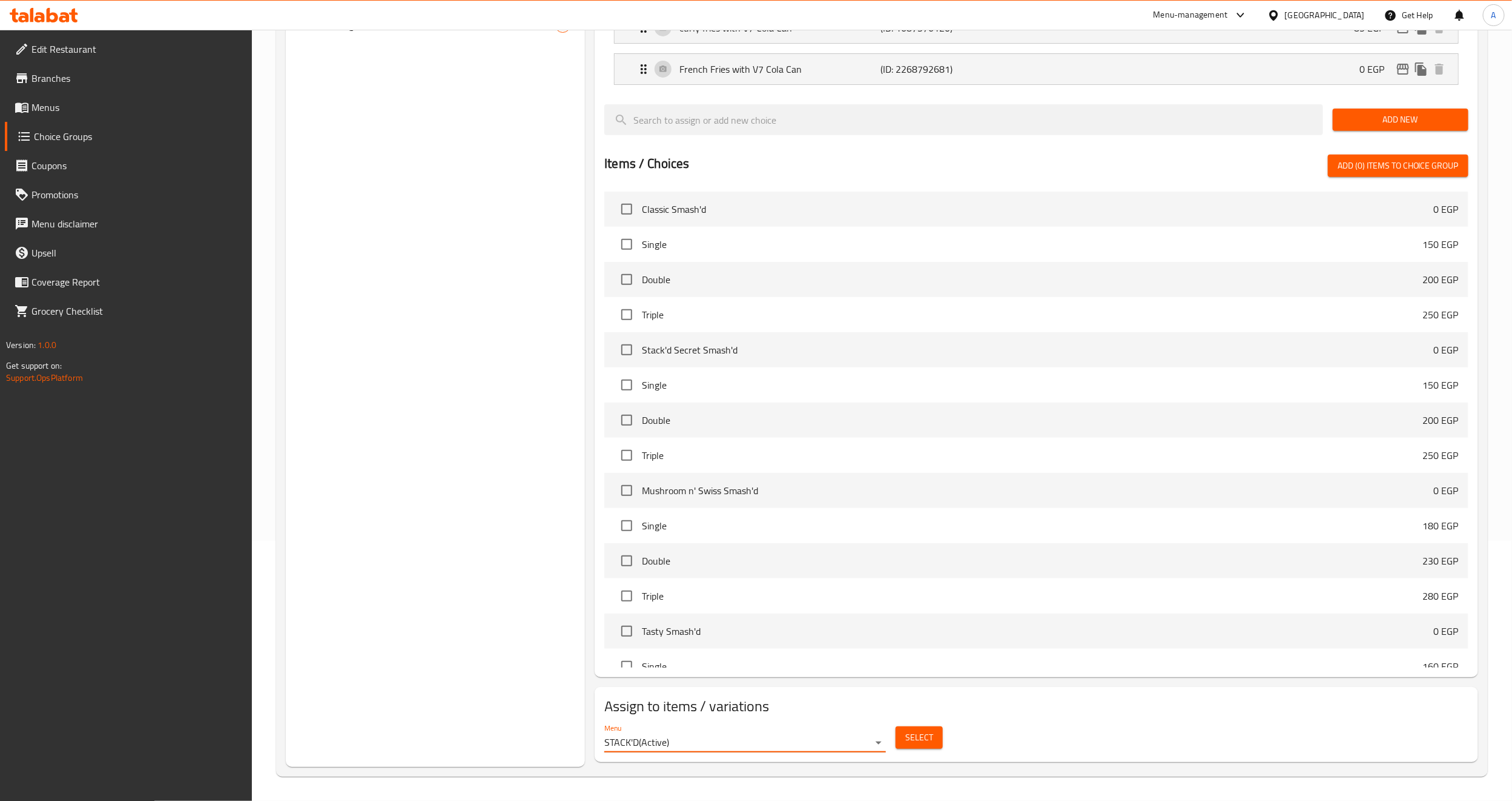
click at [478, 508] on div "Choice Groups LARGE COMB Make it Combo: 4 Large Combo Option 2 Drinks - Large C…" at bounding box center [435, 322] width 299 height 889
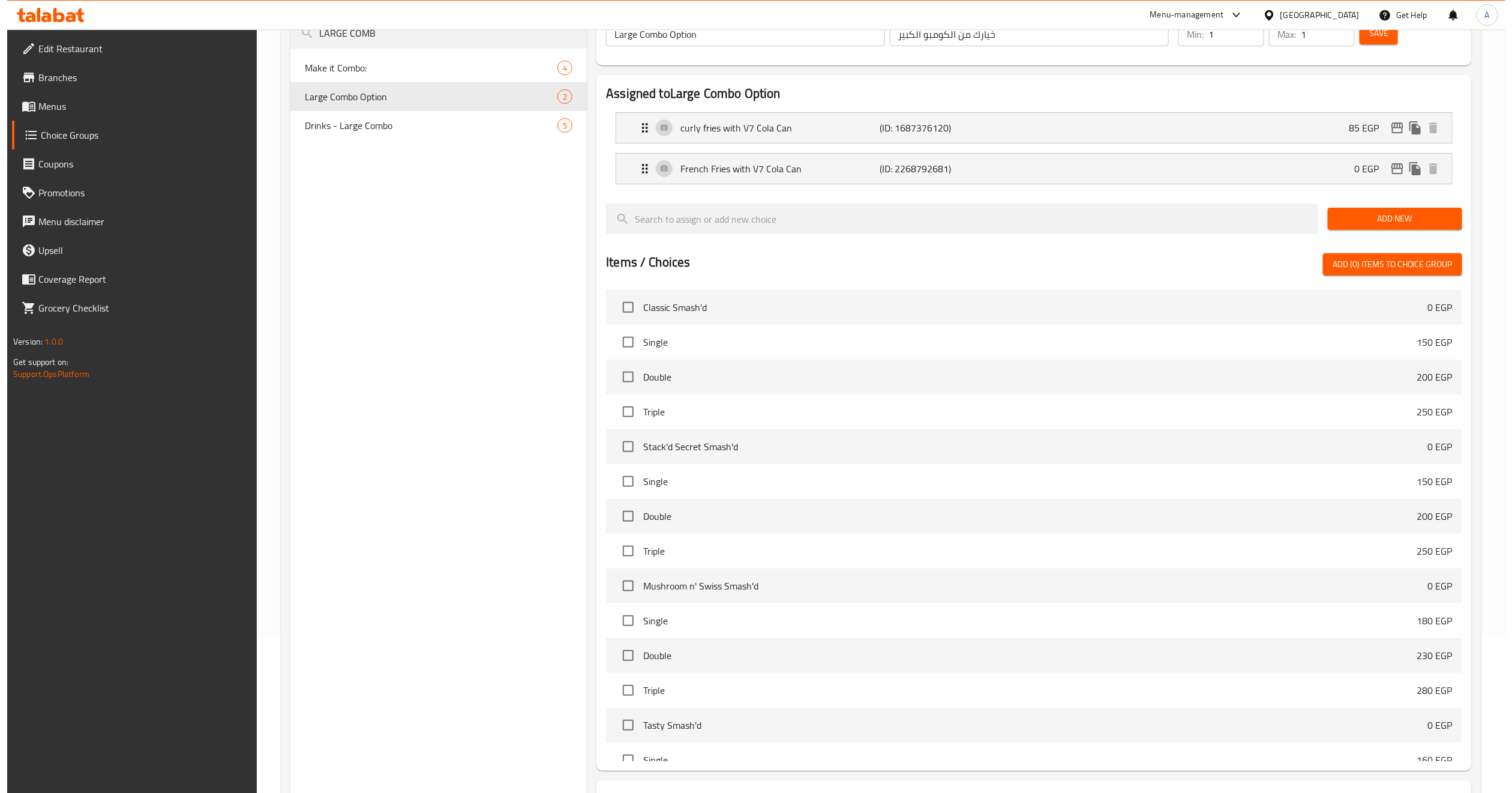
scroll to position [0, 0]
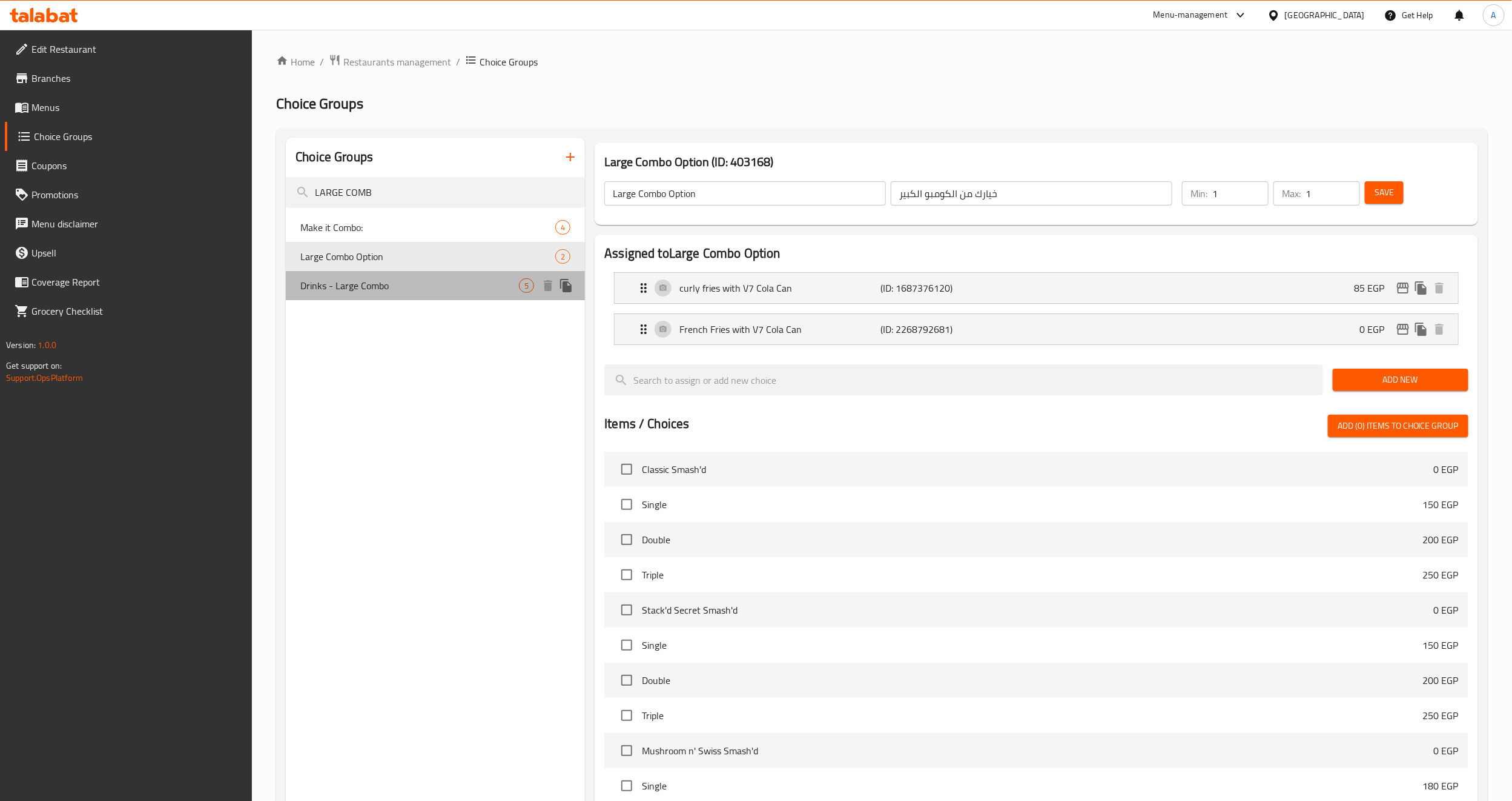
click at [410, 293] on div "Drinks - Large Combo 5" at bounding box center [435, 285] width 299 height 29
type input "Drinks - Large Combo"
type input "المشروبات - كومبو كبير"
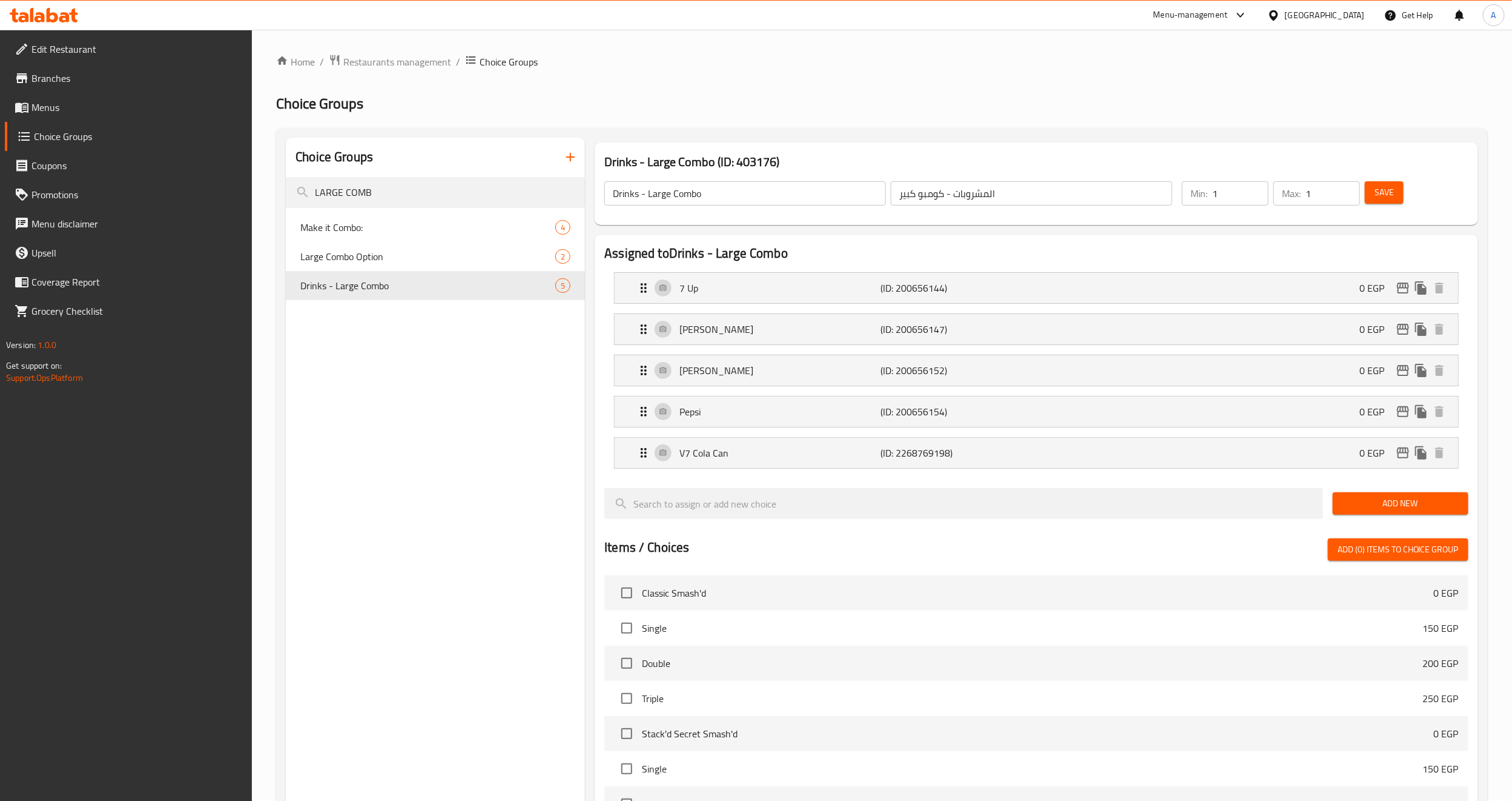
click at [458, 369] on div "Choice Groups LARGE COMB Make it Combo: 4 Large Combo Option 2 Drinks - Large C…" at bounding box center [435, 644] width 299 height 1013
click at [398, 354] on div "Choice Groups LARGE COMB Make it Combo: 4 Large Combo Option 2 Drinks - Large C…" at bounding box center [435, 644] width 299 height 1013
click at [513, 513] on div "Choice Groups LARGE COMB Make it Combo: 4 Large Combo Option 2 Drinks - Large C…" at bounding box center [435, 644] width 299 height 1013
click at [311, 471] on div "Choice Groups LARGE COMB Make it Combo: 4 Large Combo Option 2 Drinks - Large C…" at bounding box center [435, 644] width 299 height 1013
click at [484, 415] on div "Choice Groups LARGE COMB Make it Combo: 4 Large Combo Option 2 Drinks - Large C…" at bounding box center [435, 644] width 299 height 1013
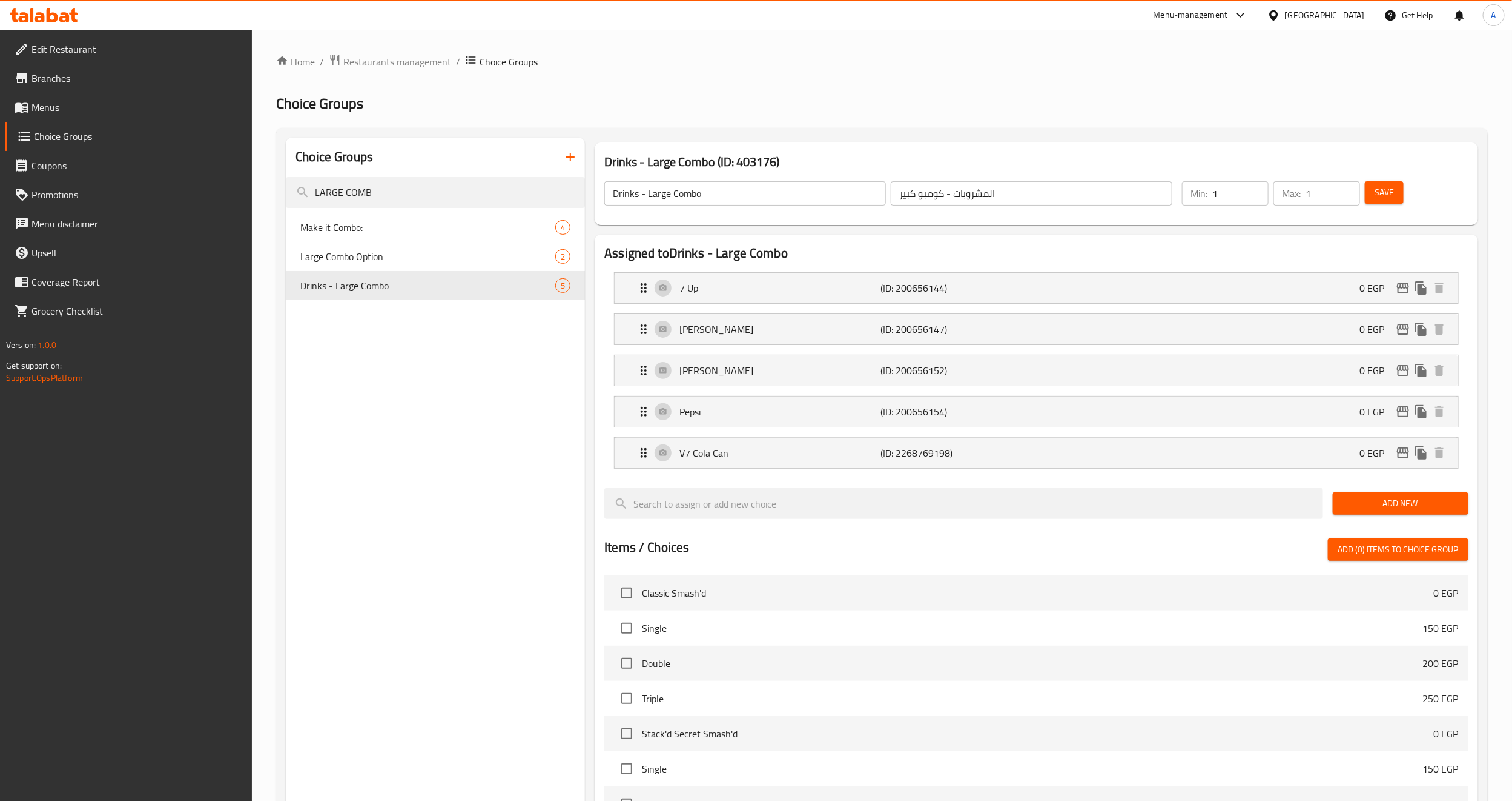
click at [466, 426] on div "Choice Groups LARGE COMB Make it Combo: 4 Large Combo Option 2 Drinks - Large C…" at bounding box center [435, 644] width 299 height 1013
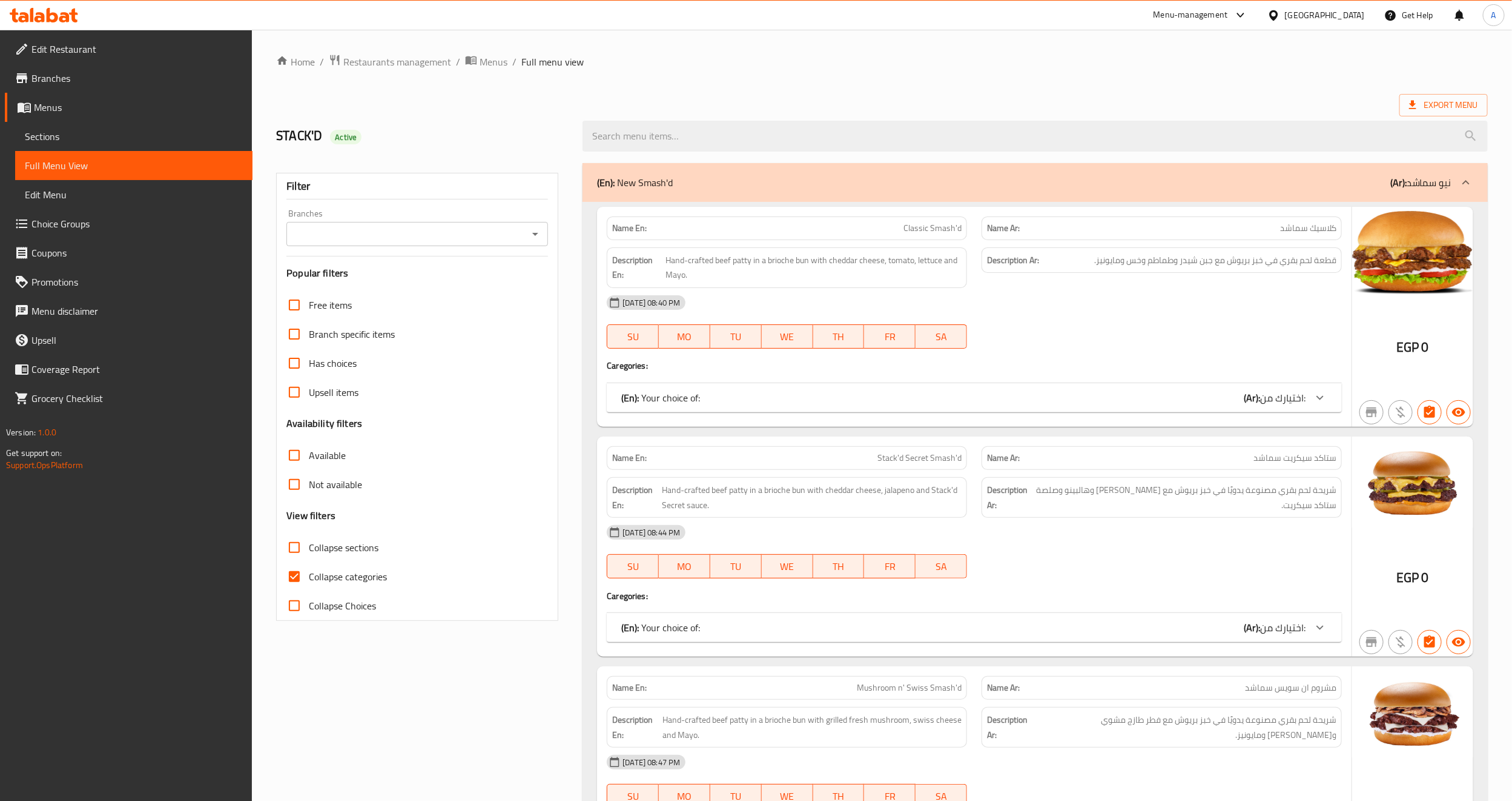
click at [532, 236] on icon "Open" at bounding box center [535, 234] width 15 height 15
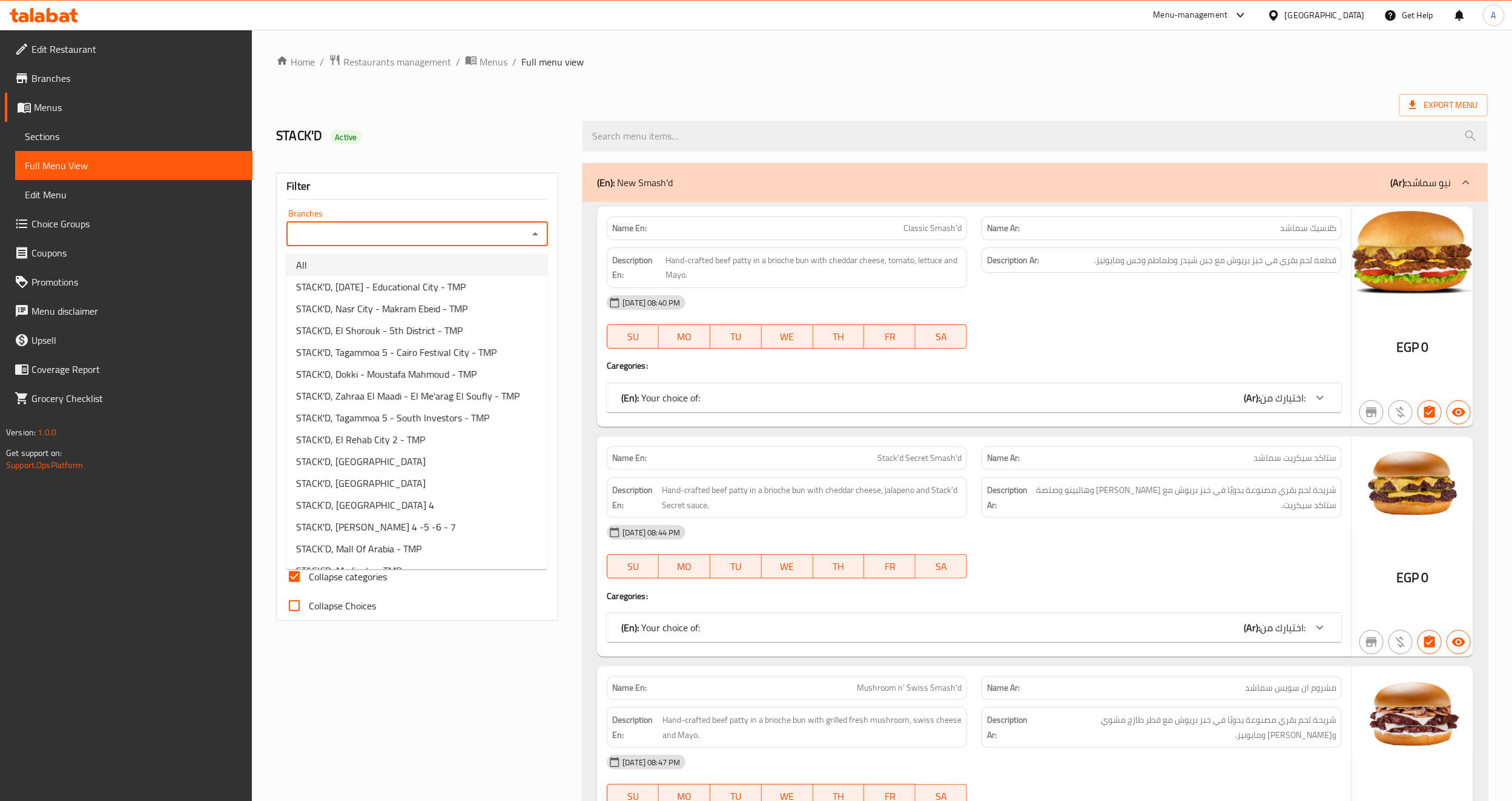
click at [487, 262] on li "All" at bounding box center [418, 264] width 261 height 22
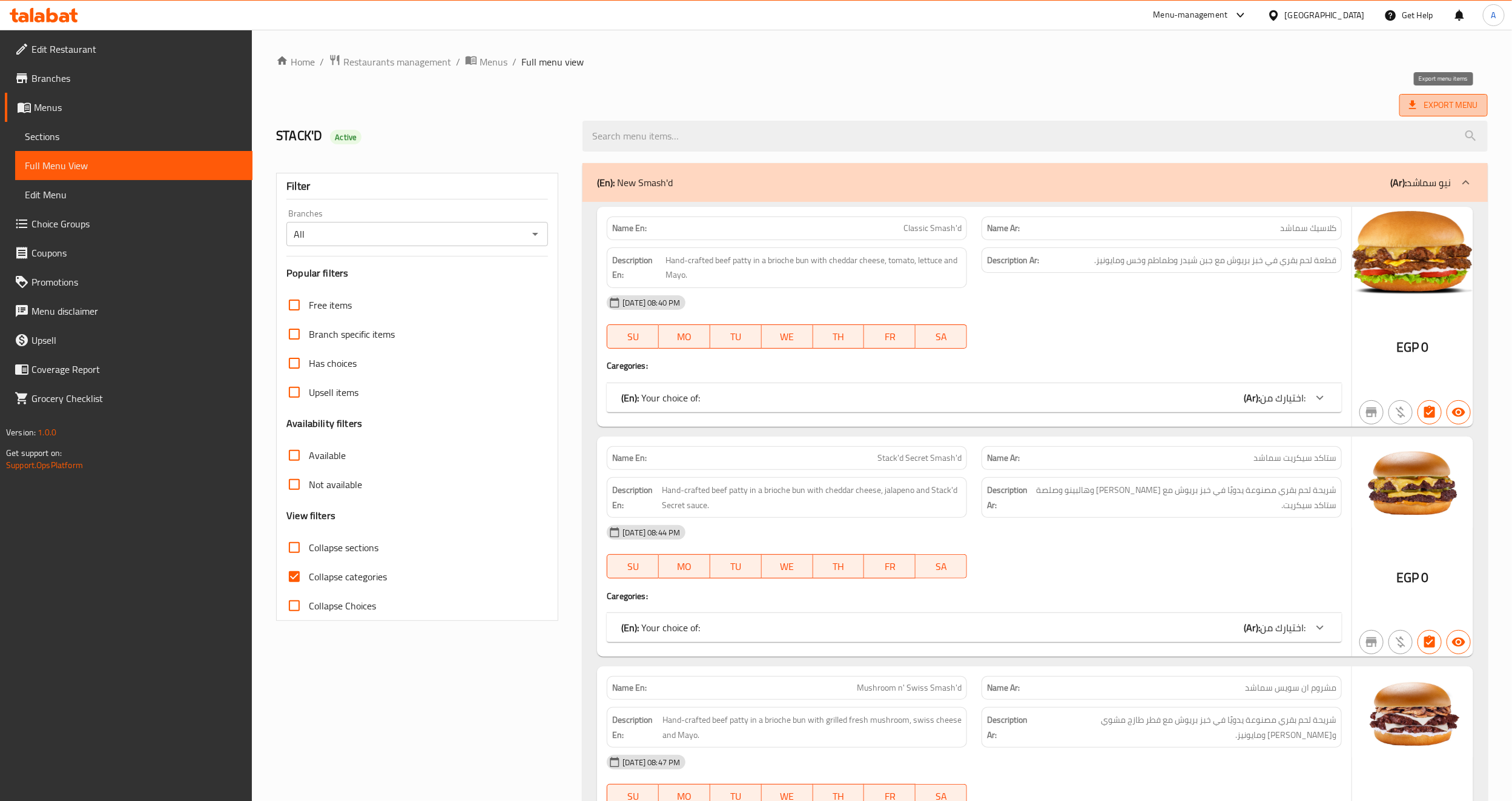
click at [1438, 112] on span "Export Menu" at bounding box center [1444, 105] width 69 height 15
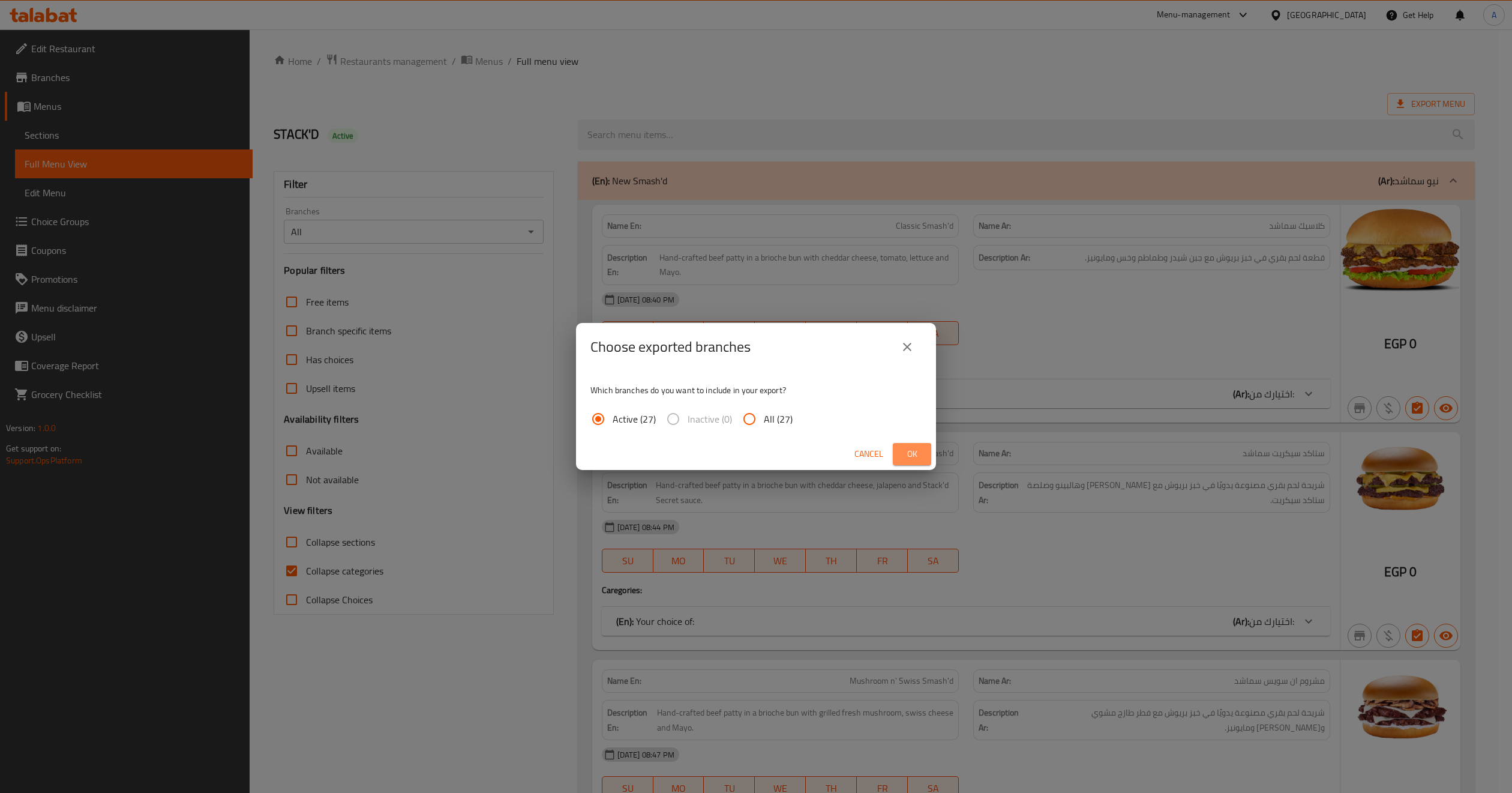
click at [902, 462] on button "Ok" at bounding box center [911, 454] width 38 height 23
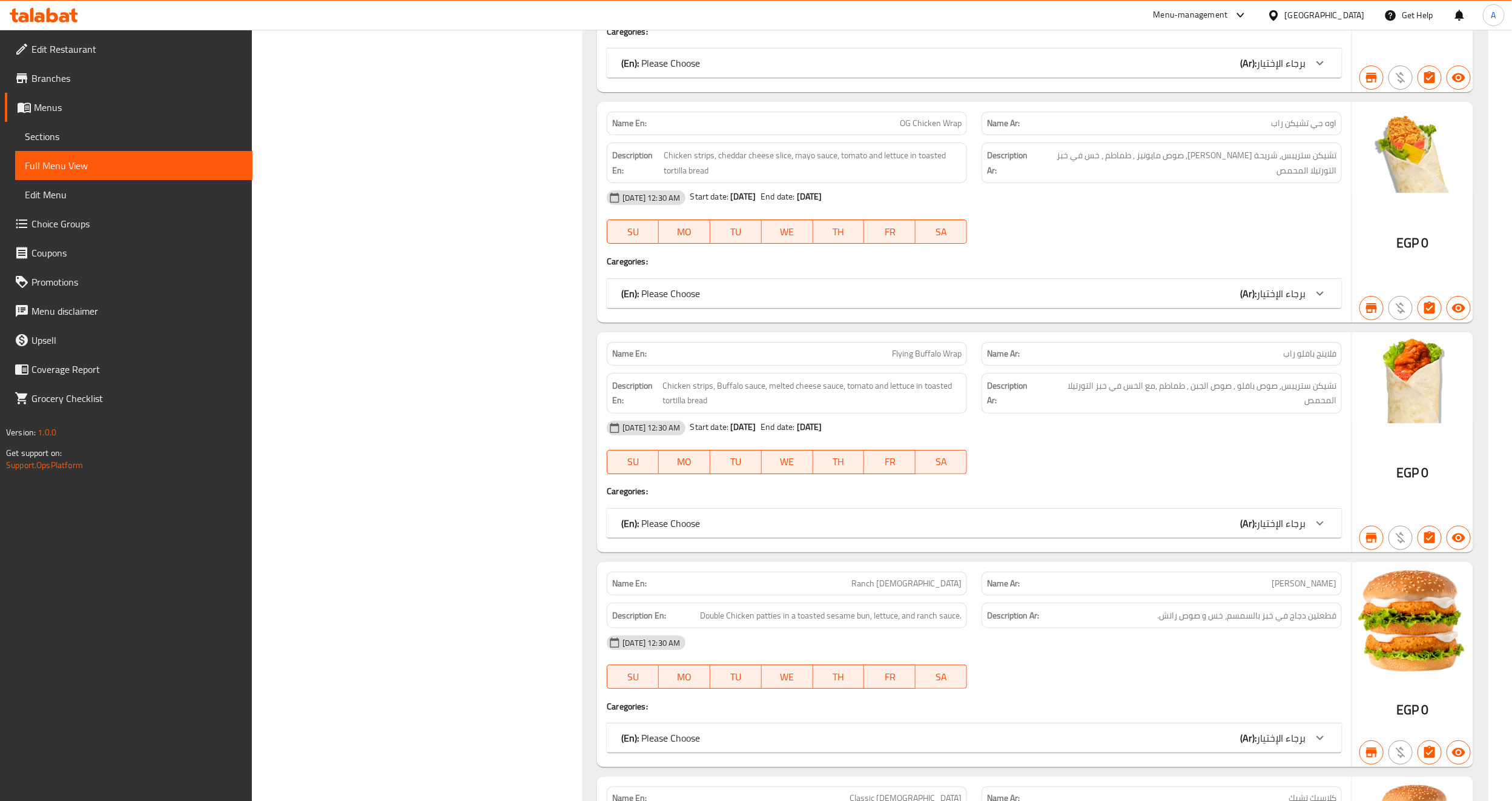
scroll to position [9628, 0]
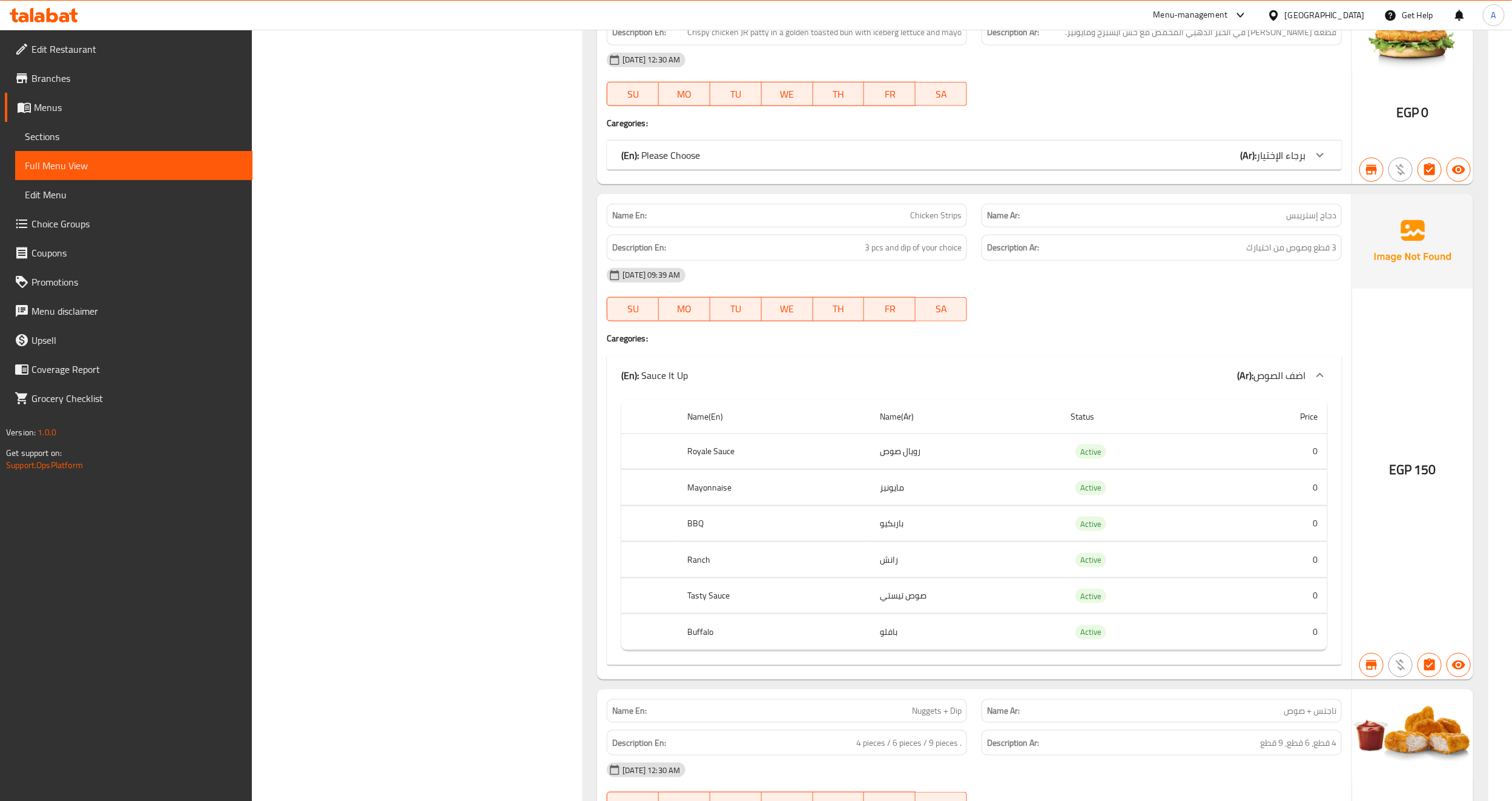
scroll to position [9810, 0]
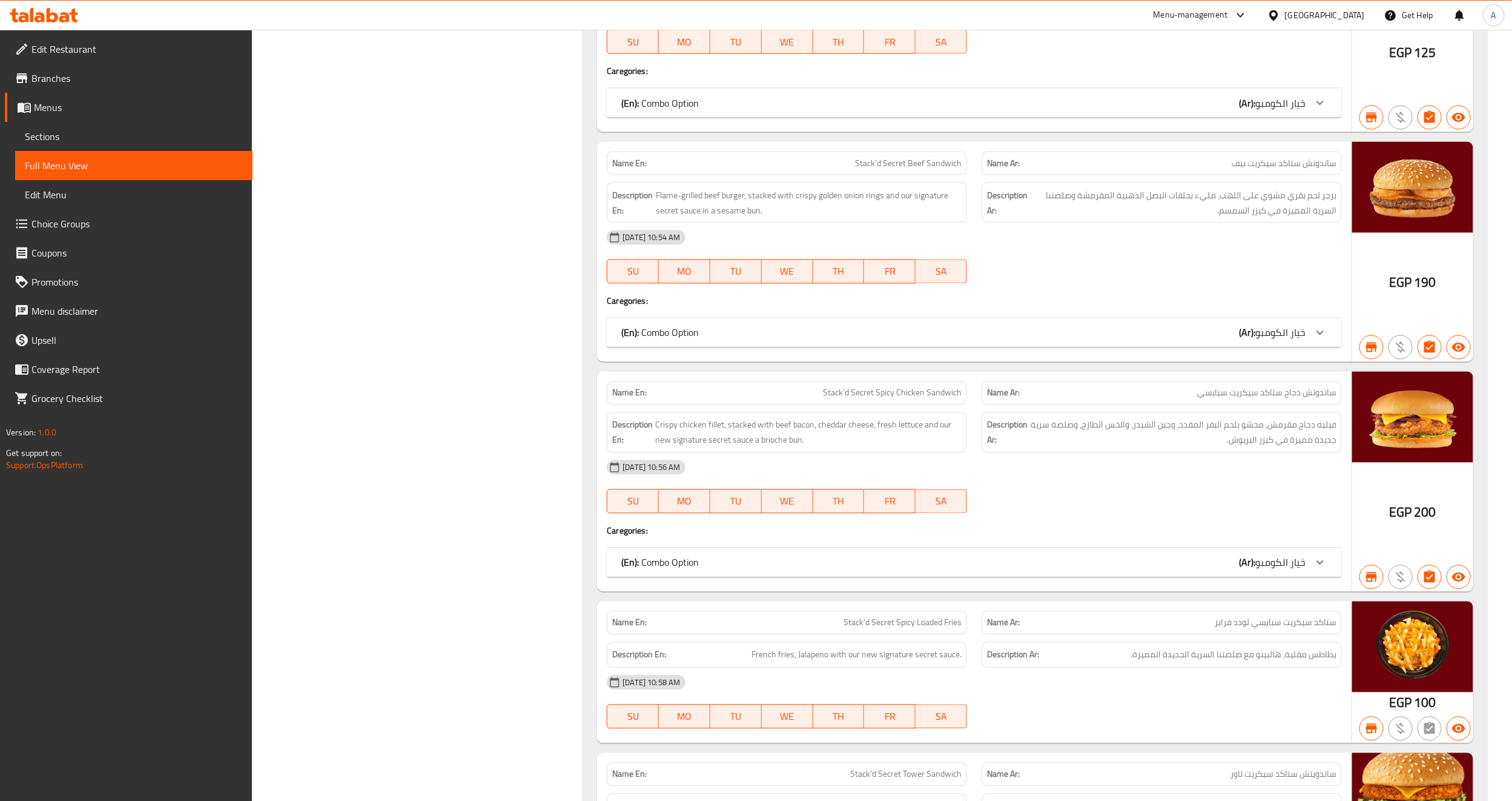
scroll to position [1712, 0]
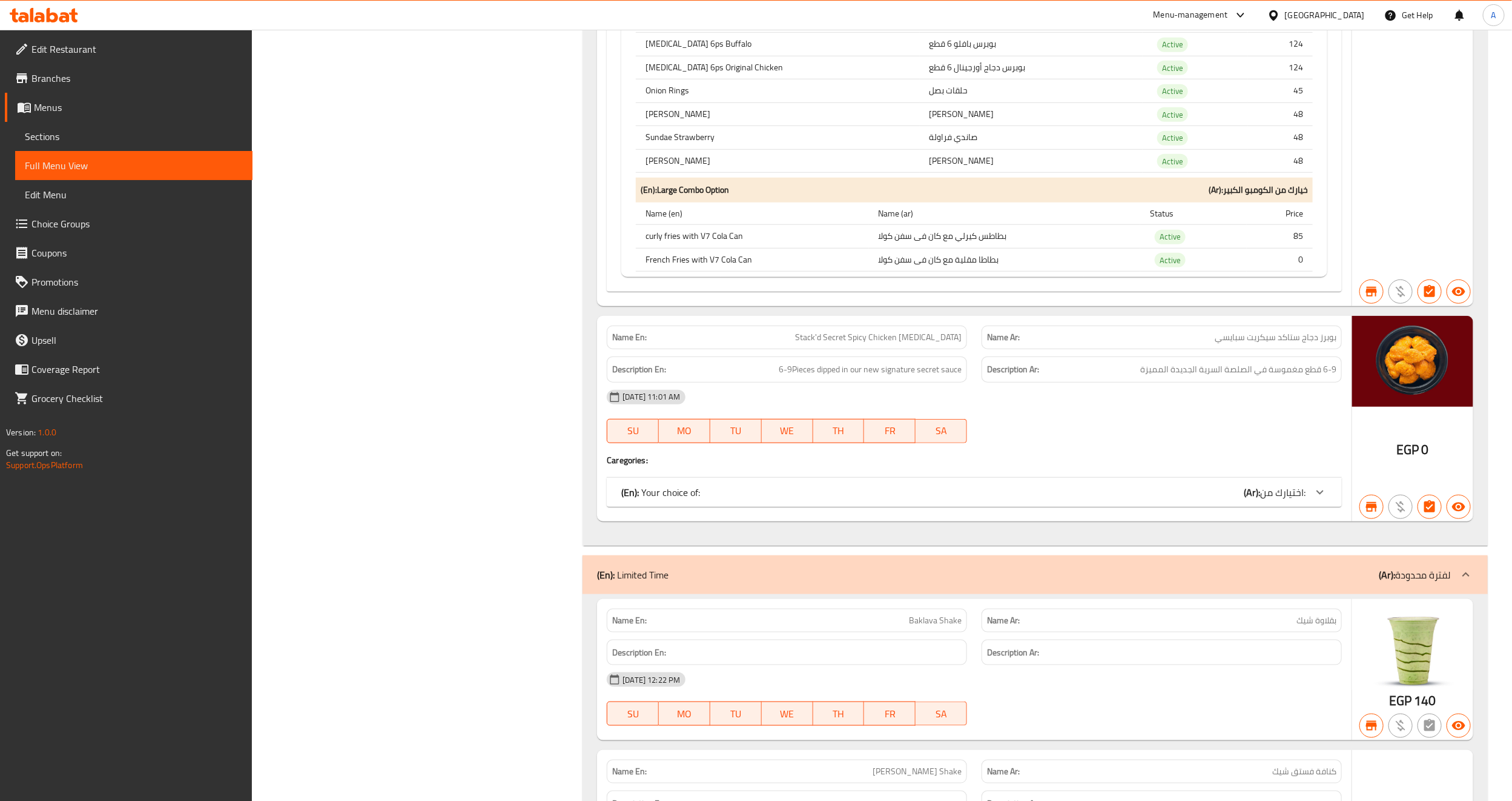
scroll to position [3621, 0]
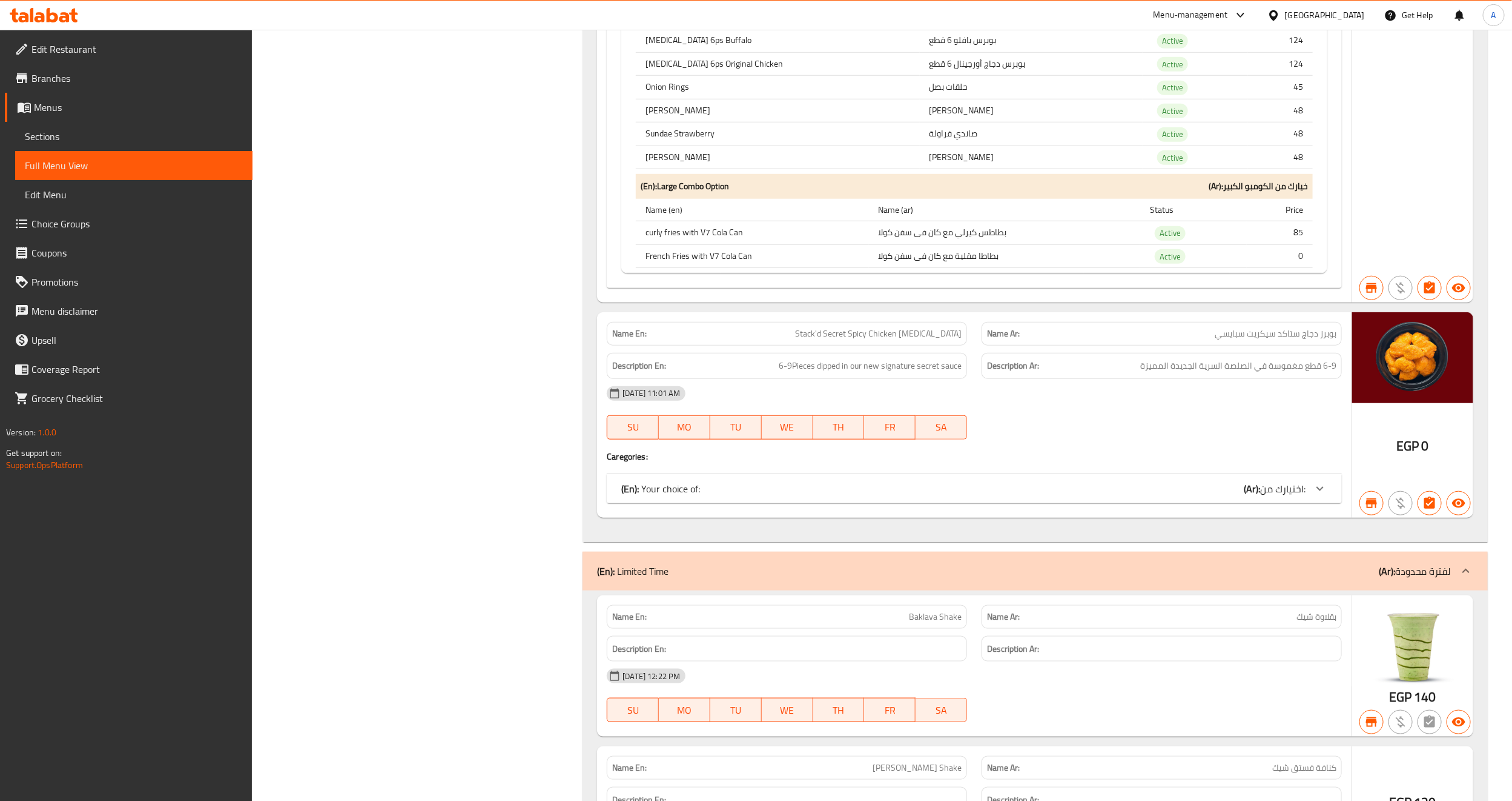
click at [928, 340] on span "Stack'd Secret Spicy Chicken [MEDICAL_DATA]" at bounding box center [879, 334] width 166 height 13
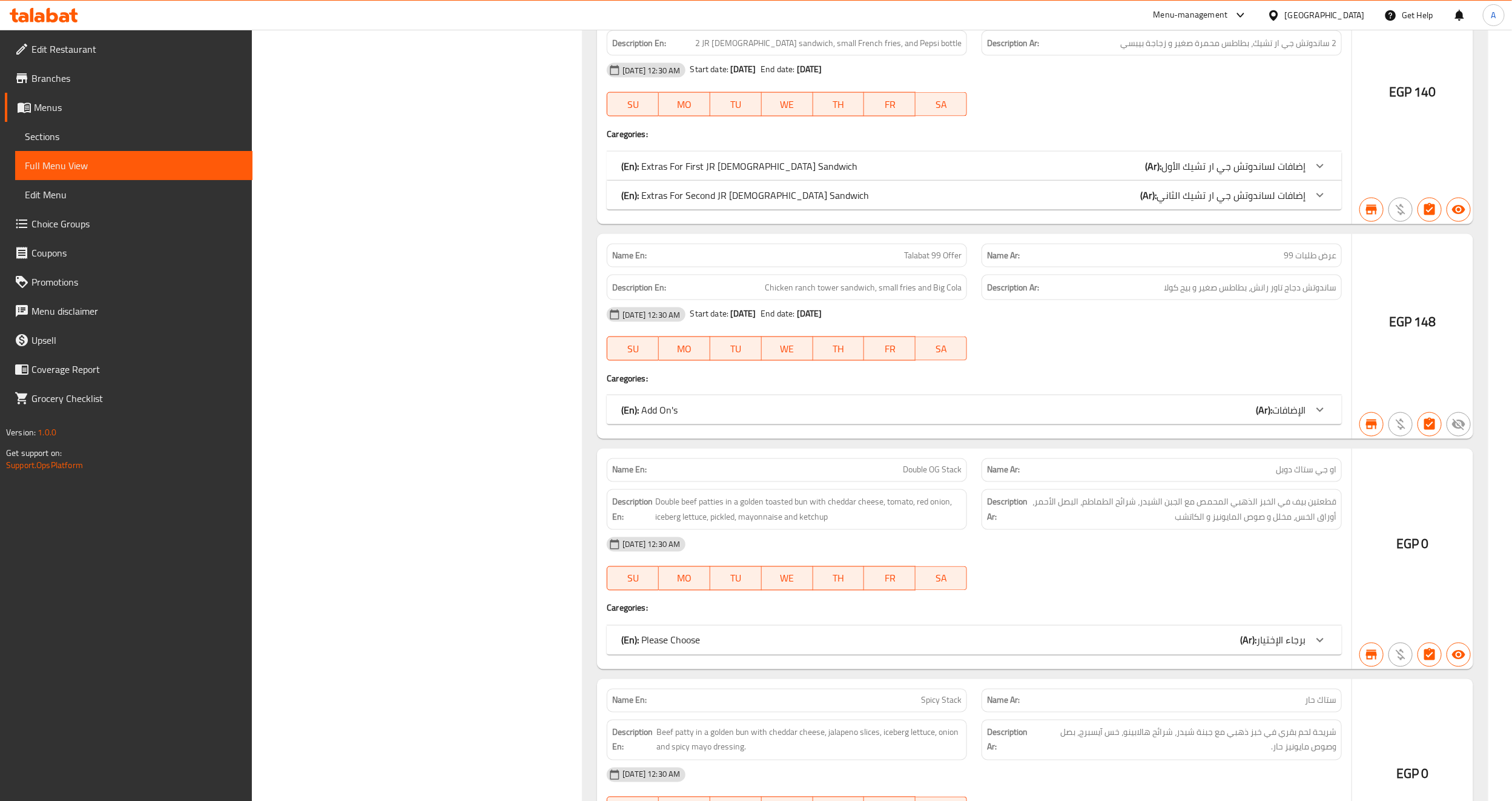
scroll to position [1665, 0]
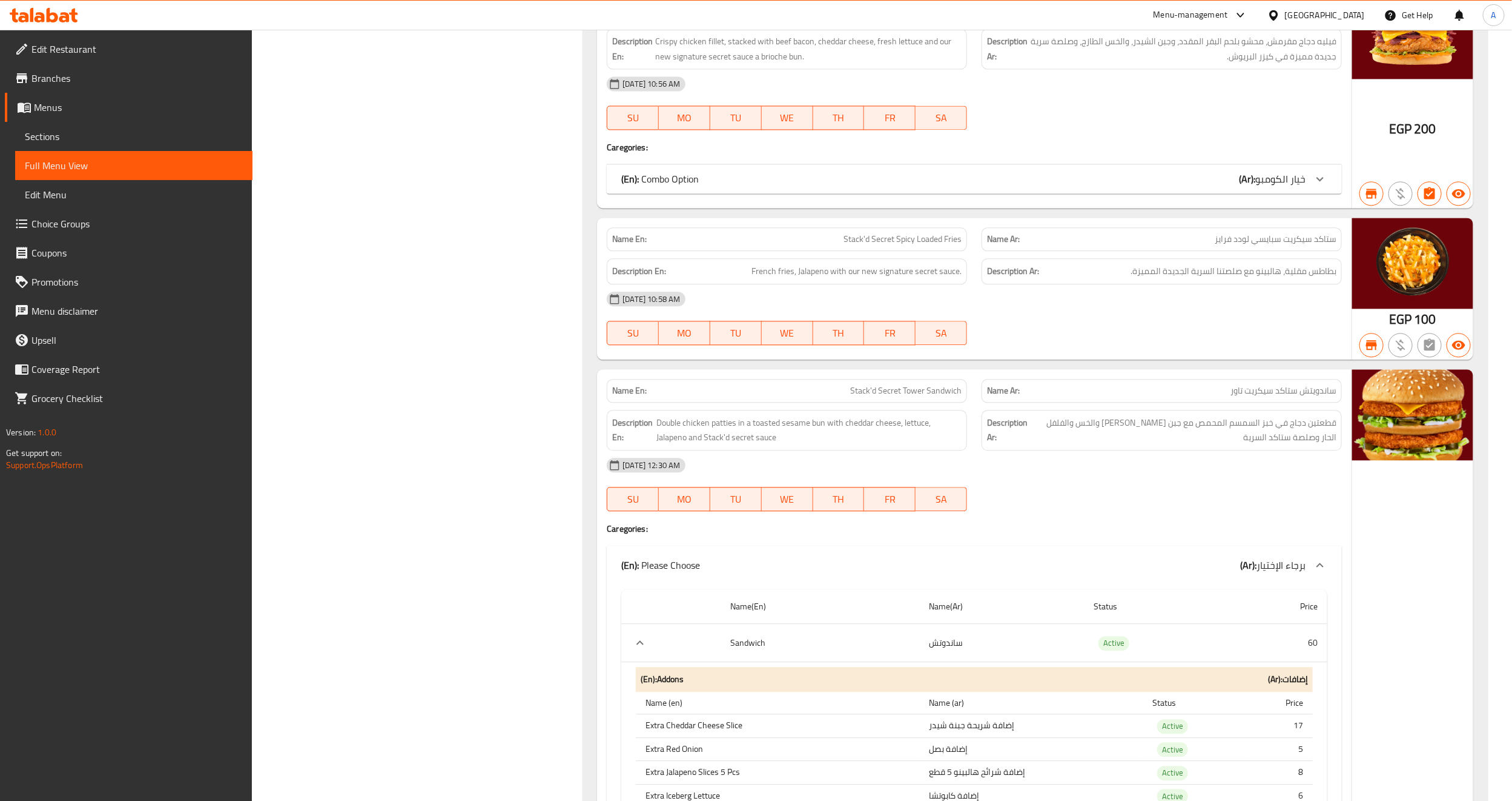
click at [910, 397] on span "Stack'd Secret Tower Sandwich" at bounding box center [905, 390] width 112 height 13
copy span "Stack'd Secret Tower Sandwich"
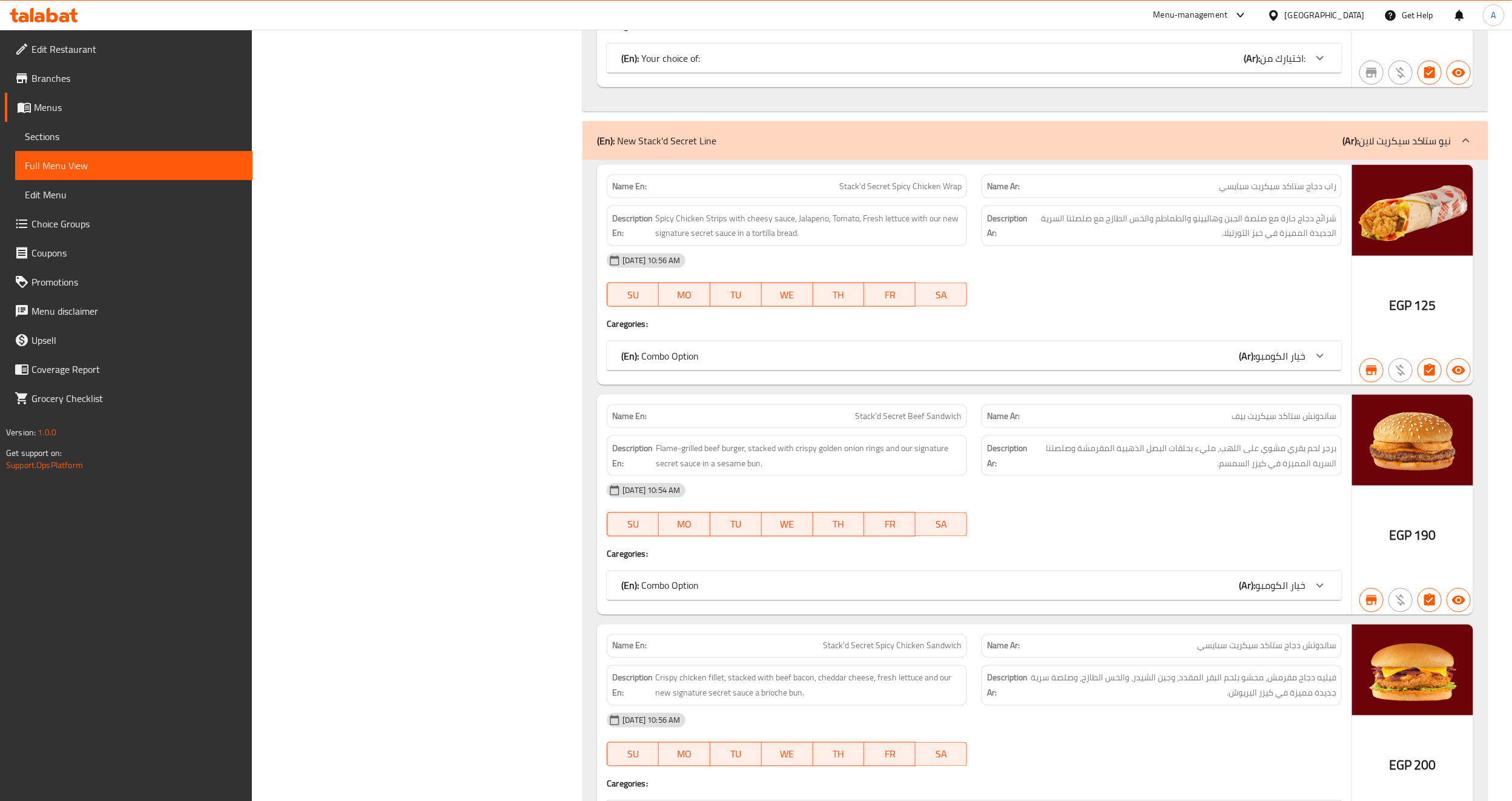
scroll to position [0, 0]
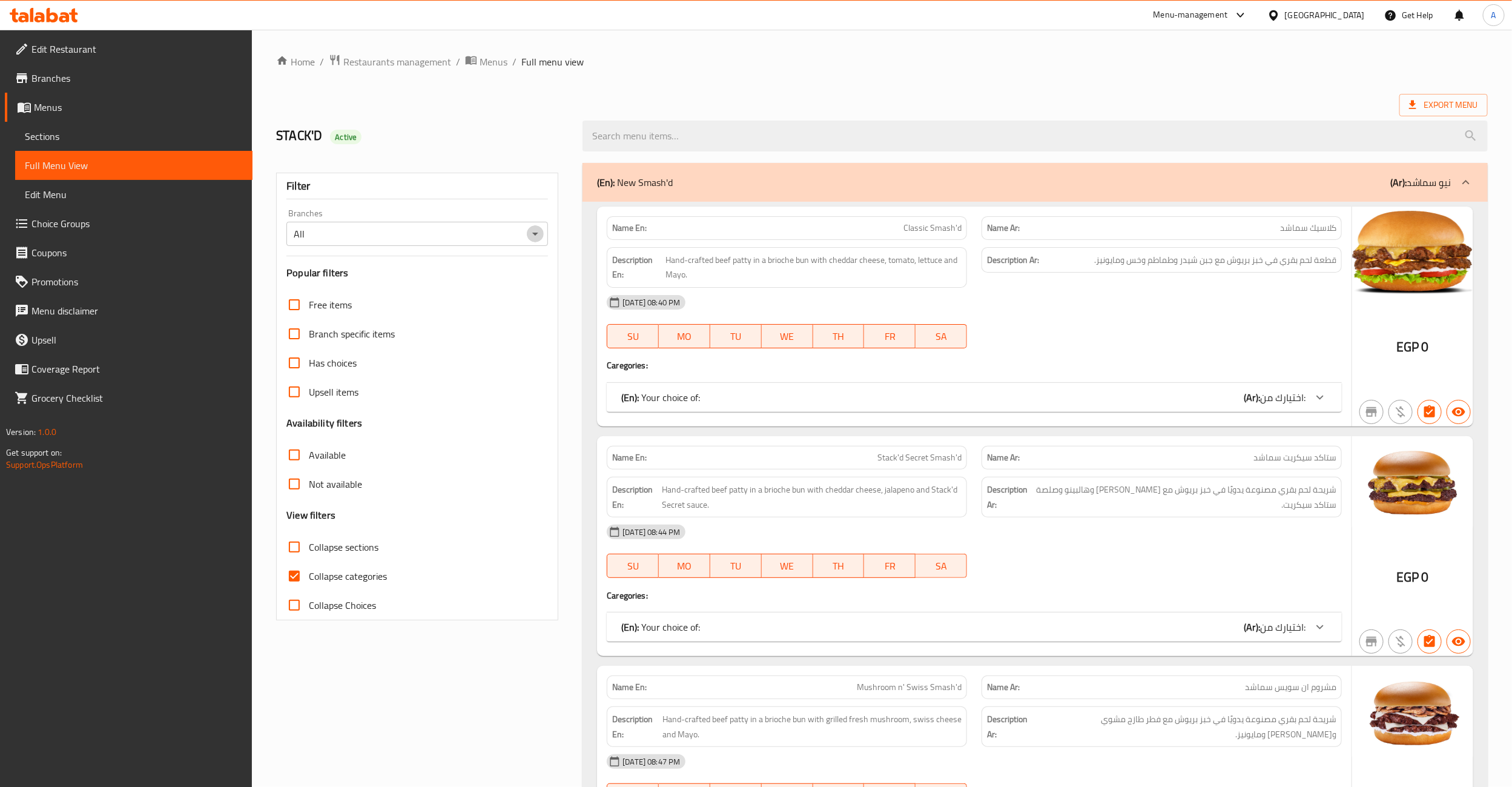
click at [533, 240] on icon "Open" at bounding box center [535, 234] width 15 height 15
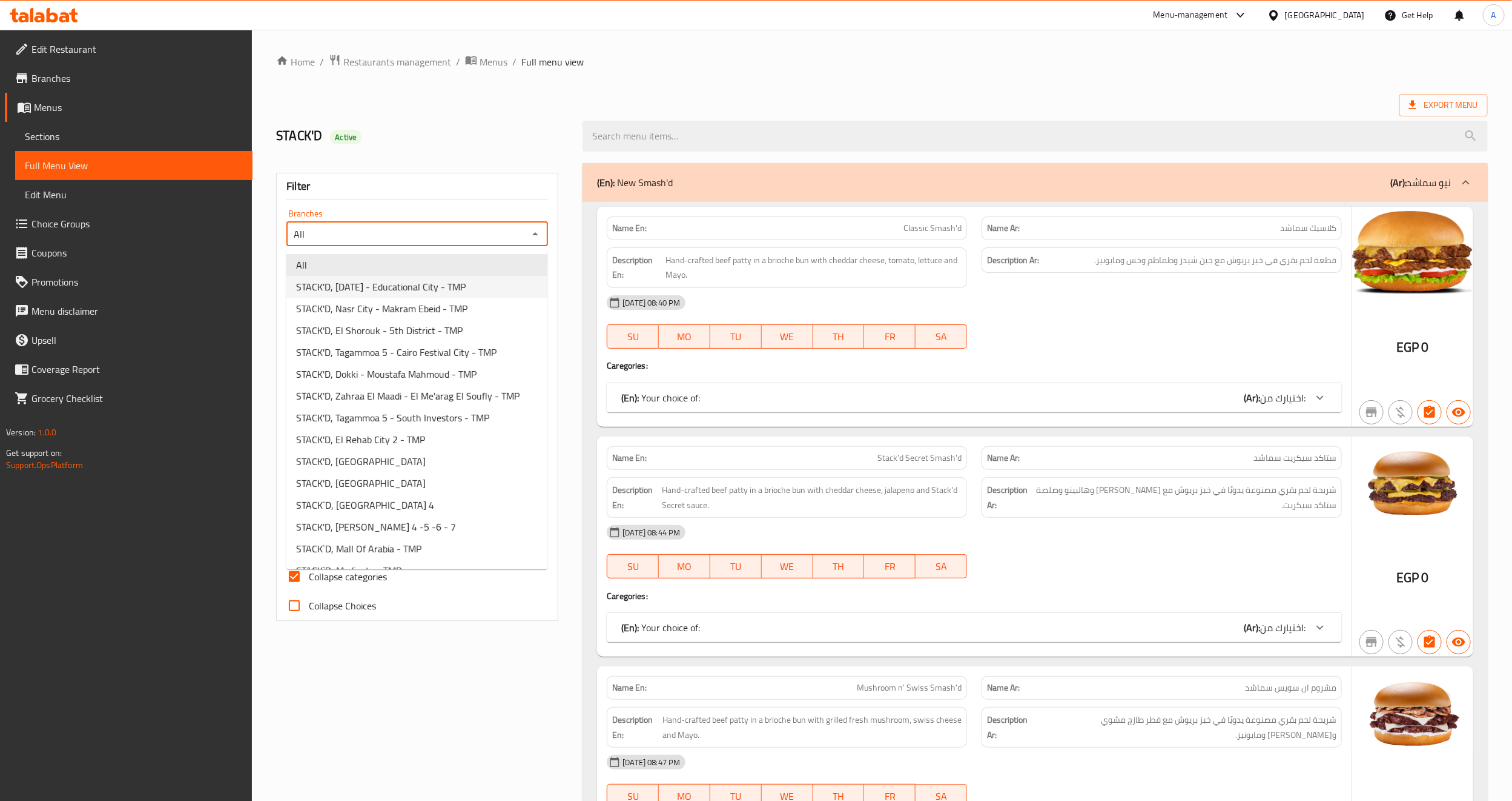
click at [466, 283] on span "STACK'D, [DATE] - Educational City - TMP" at bounding box center [380, 286] width 169 height 15
type input "STACK'D, [DATE] - Educational City - TMP"
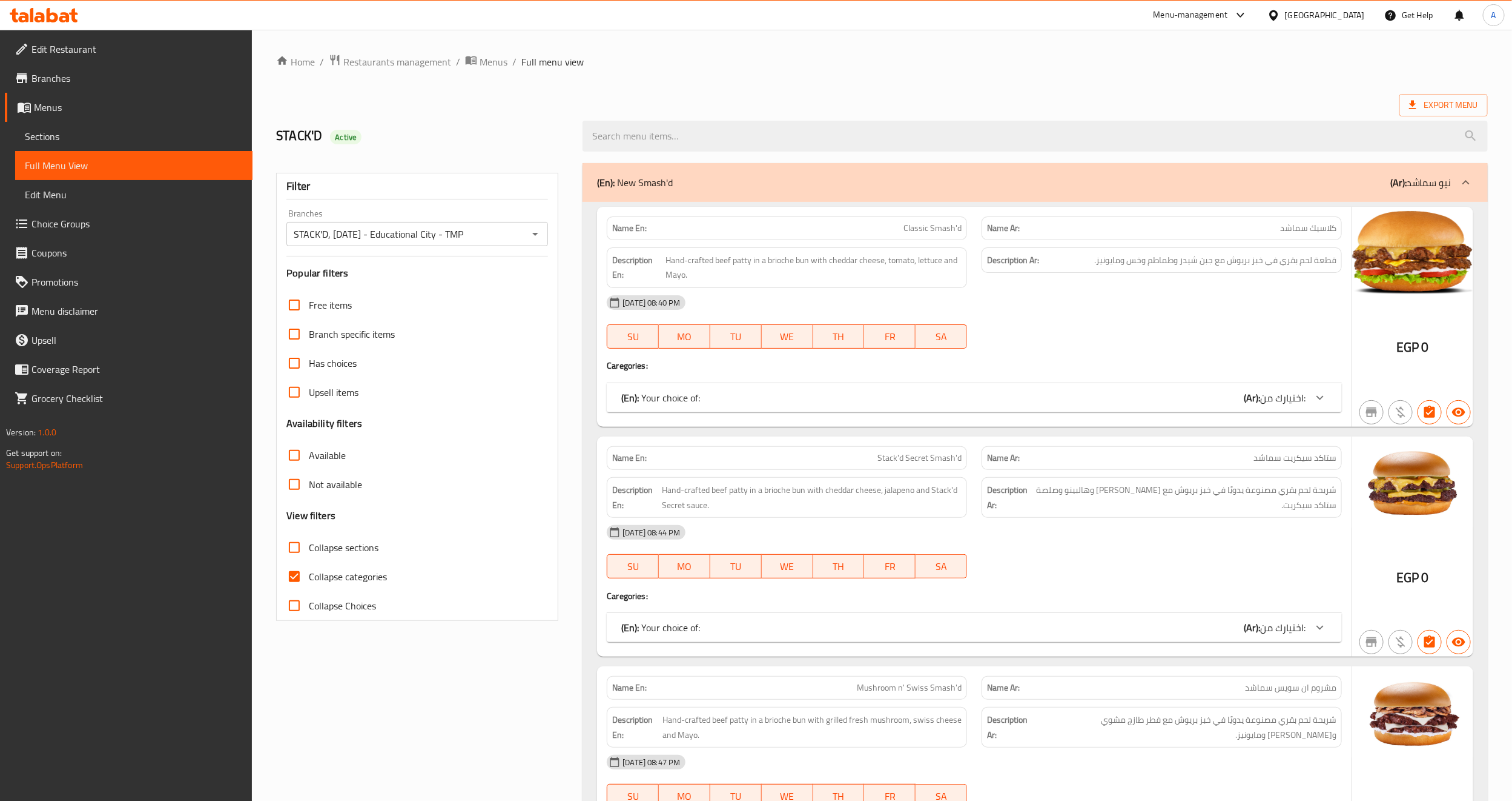
scroll to position [1665, 0]
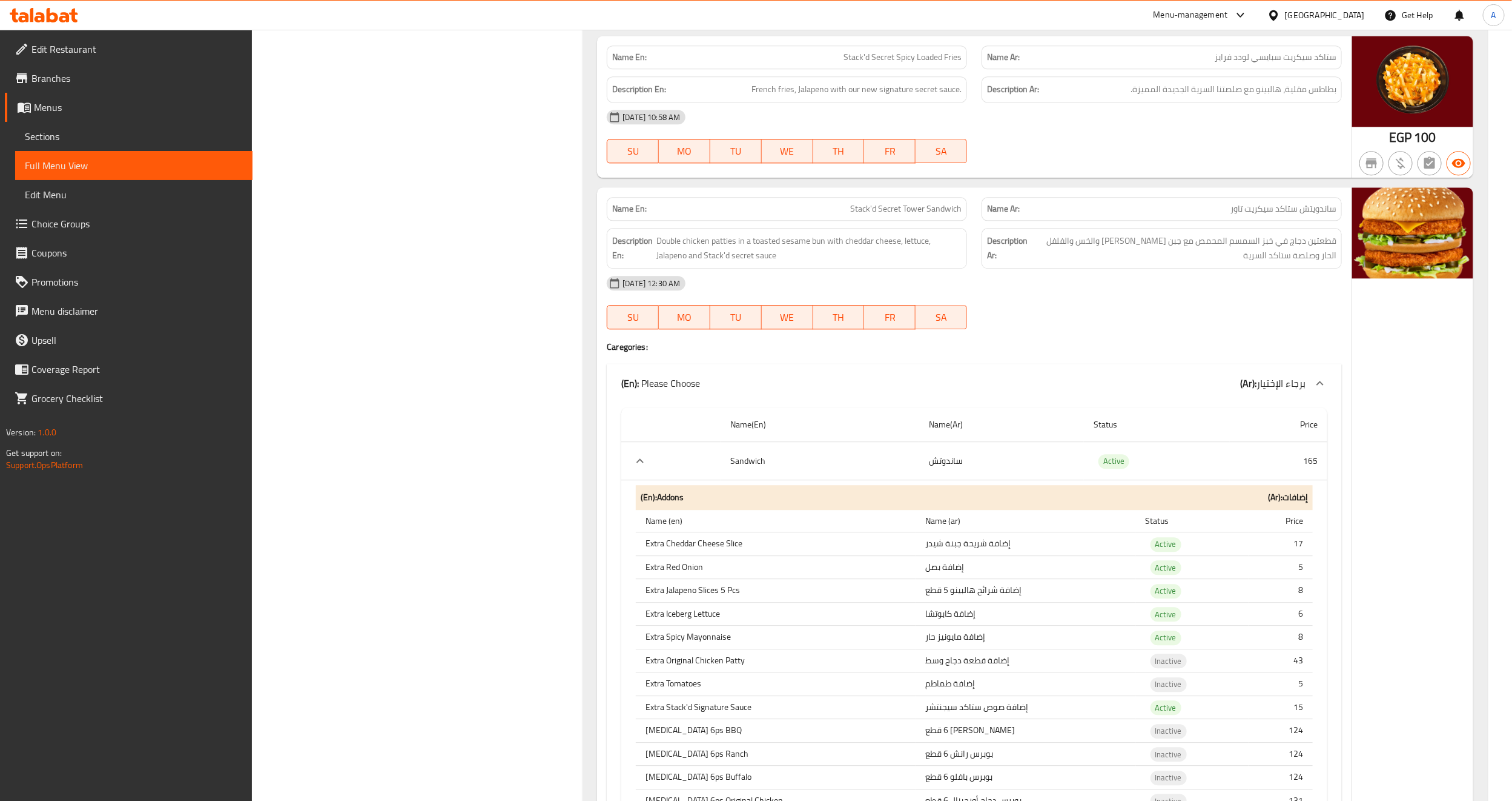
scroll to position [0, 0]
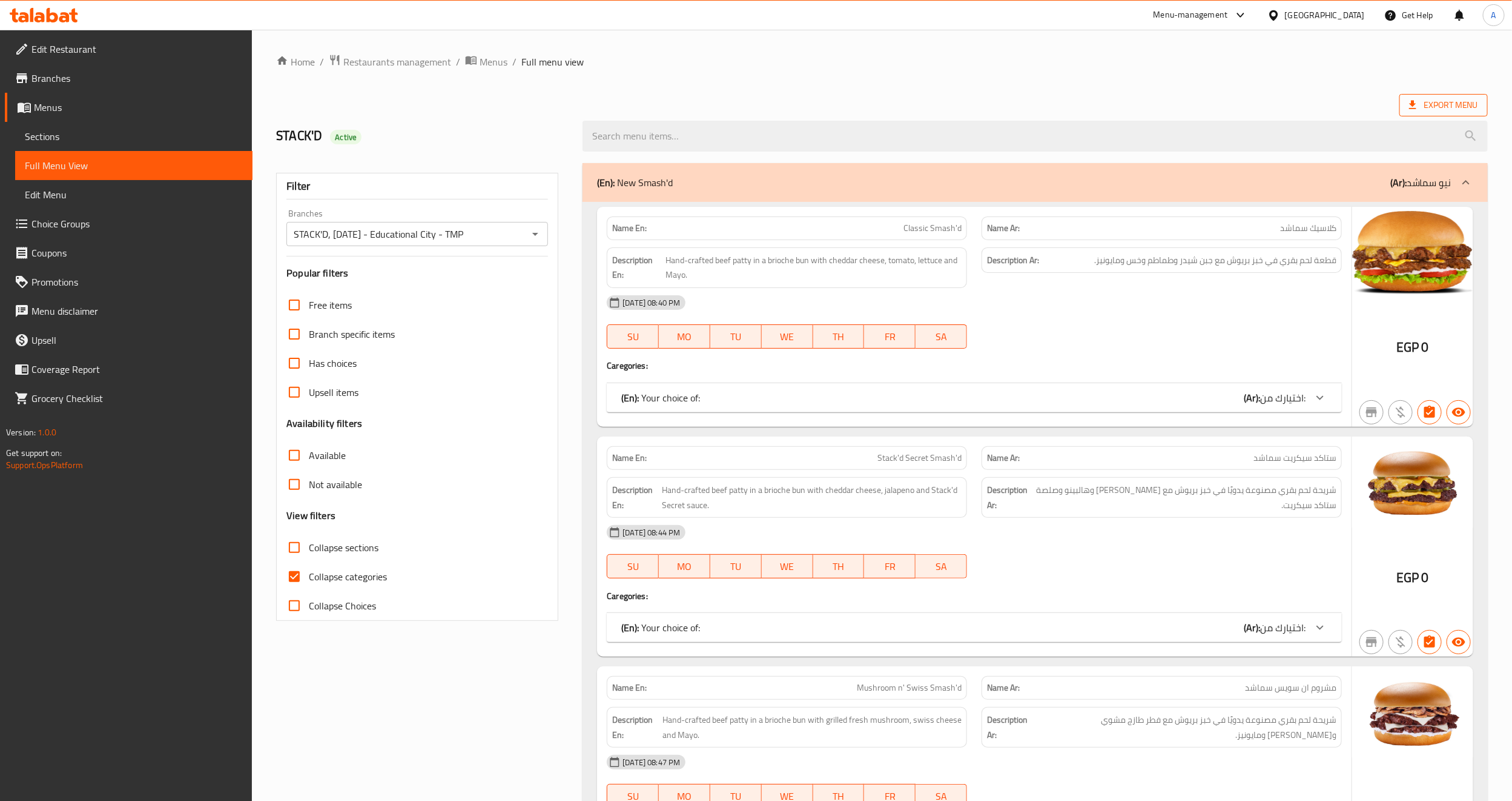
click at [1425, 94] on span "Export Menu" at bounding box center [1444, 105] width 88 height 23
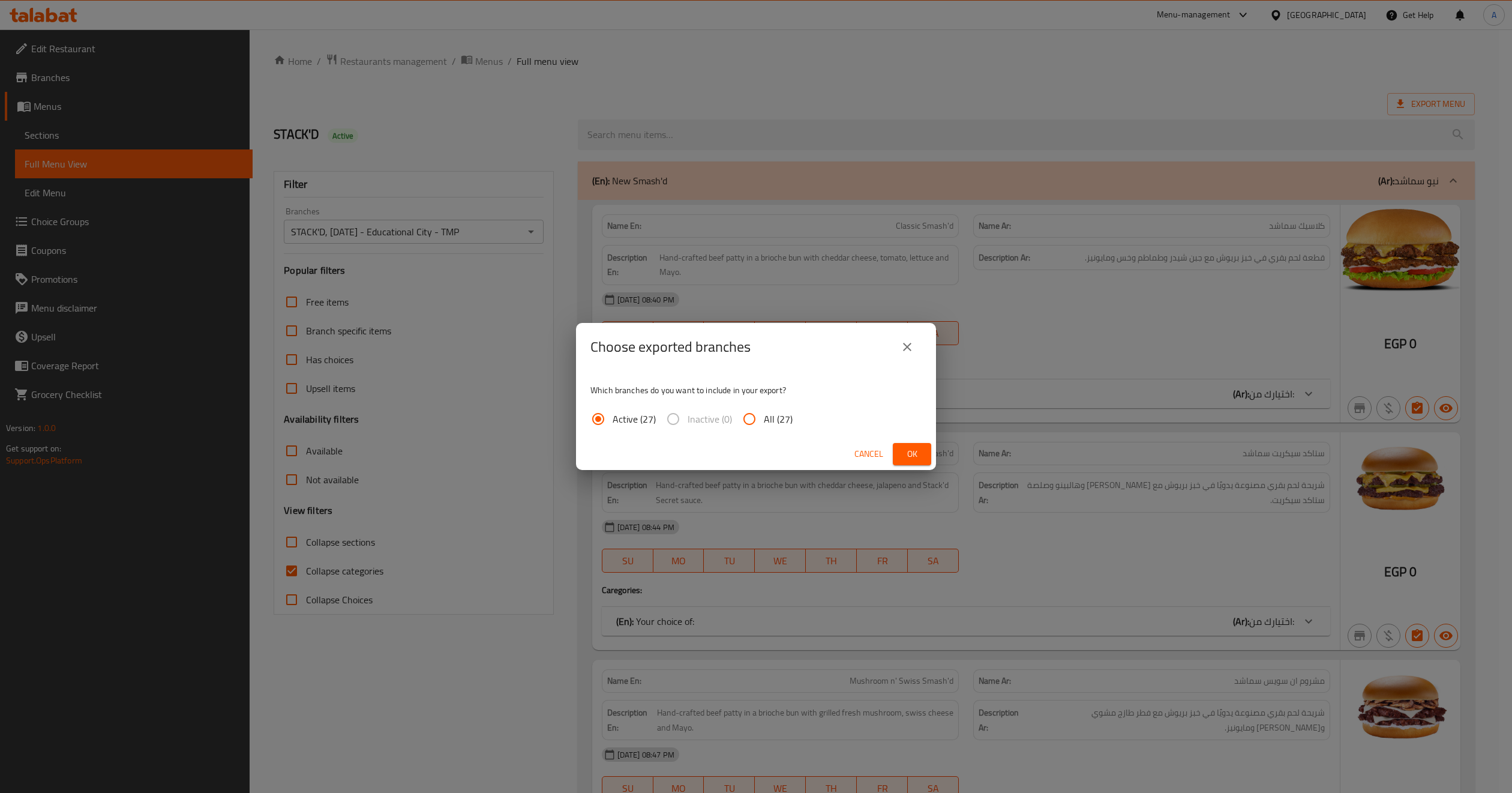
click at [905, 445] on button "Ok" at bounding box center [911, 454] width 38 height 23
